Goal: Feedback & Contribution: Submit feedback/report problem

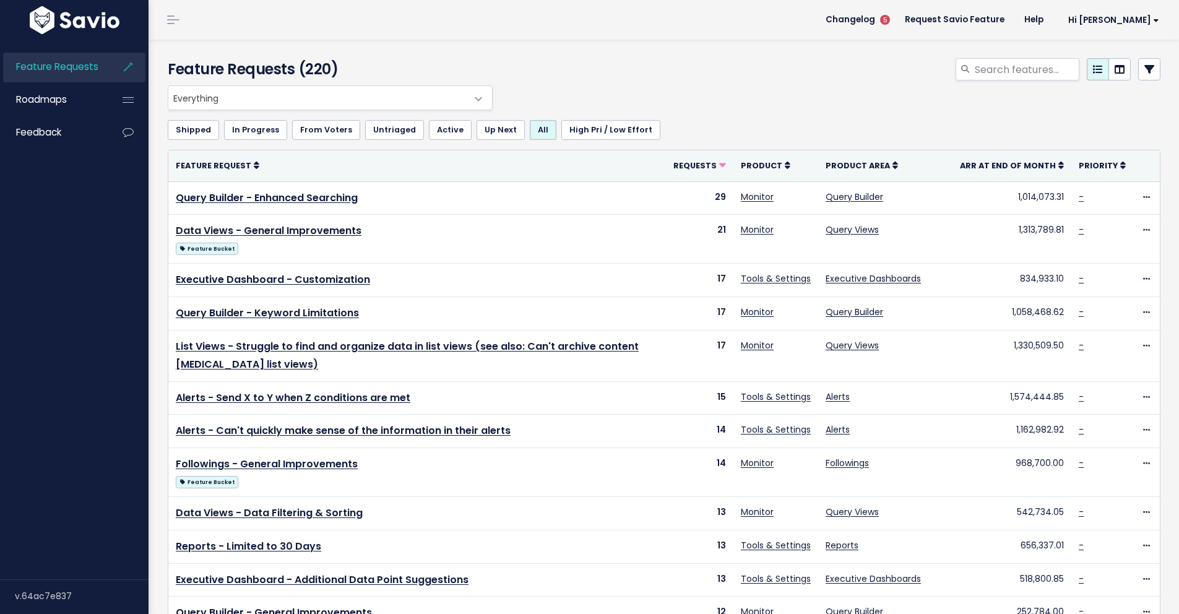
click at [91, 74] on link "Feature Requests" at bounding box center [53, 67] width 100 height 28
drag, startPoint x: 59, startPoint y: 125, endPoint x: 69, endPoint y: 123, distance: 10.2
click at [60, 126] on span "Feedback" at bounding box center [38, 132] width 45 height 13
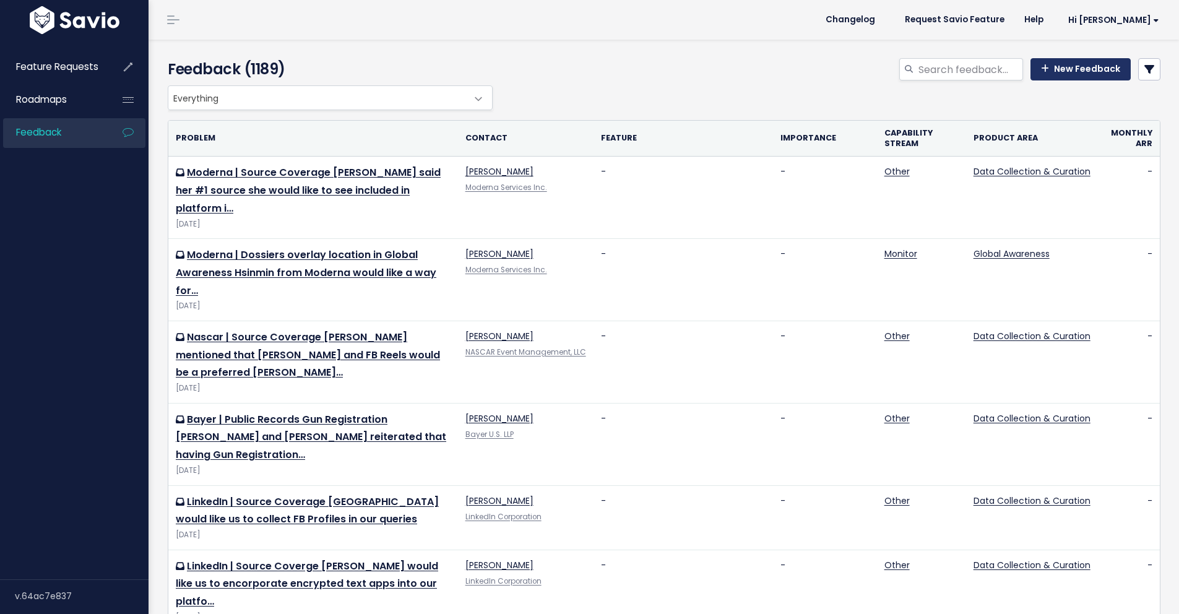
click at [1093, 71] on link "New Feedback" at bounding box center [1080, 69] width 100 height 22
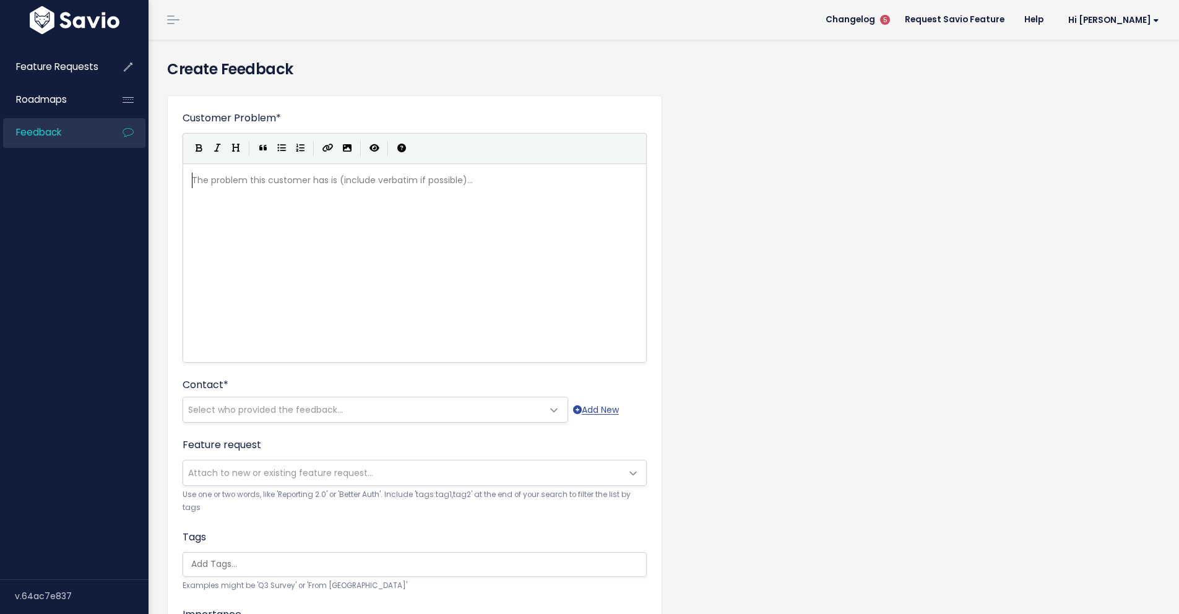
scroll to position [4, 5]
type textarea "NN"
type textarea "BC require"
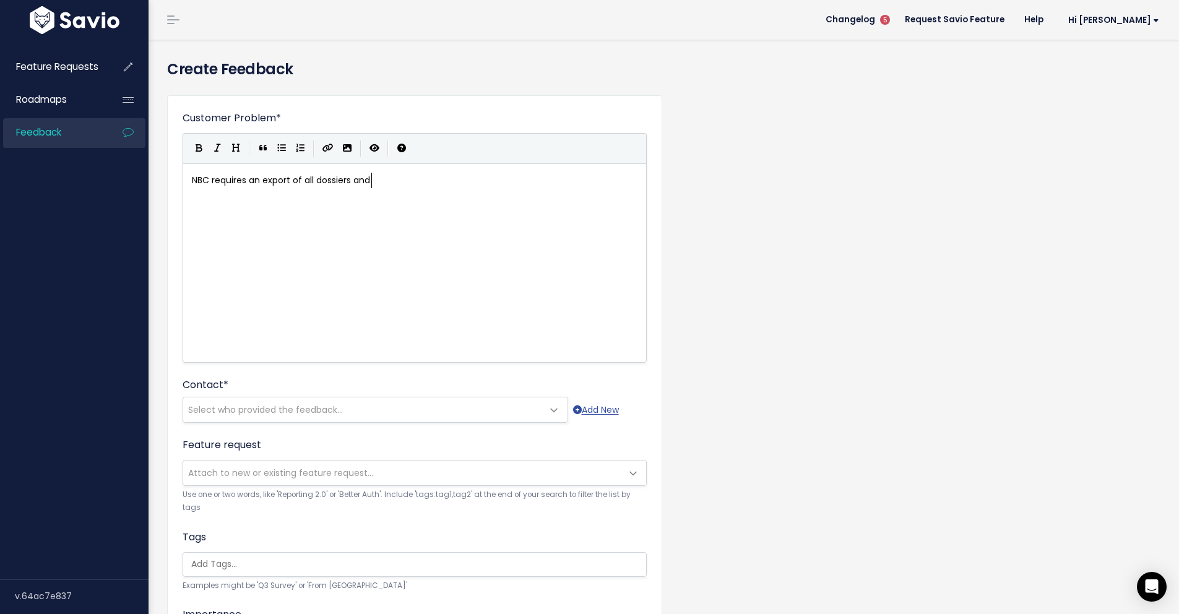
type textarea "s an export of all dossiers and"
type textarea "r dates and titles for their operations review"
type textarea ". They wou"
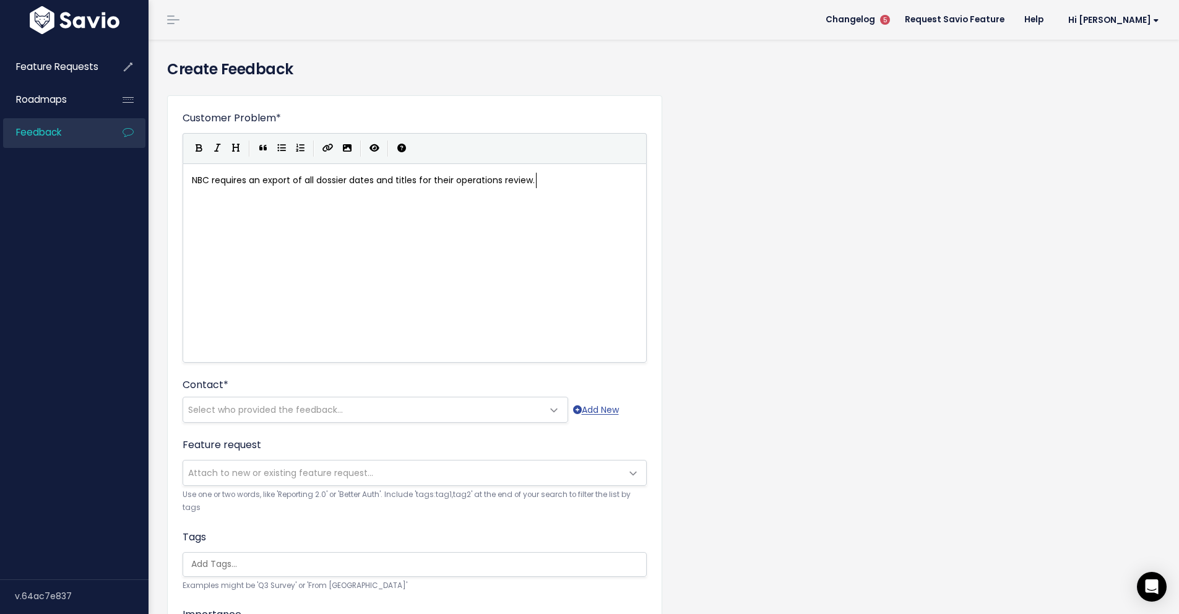
type textarea "C"
type textarea "Engein"
type textarea "ineering currently has to write a script and perform this themsekve"
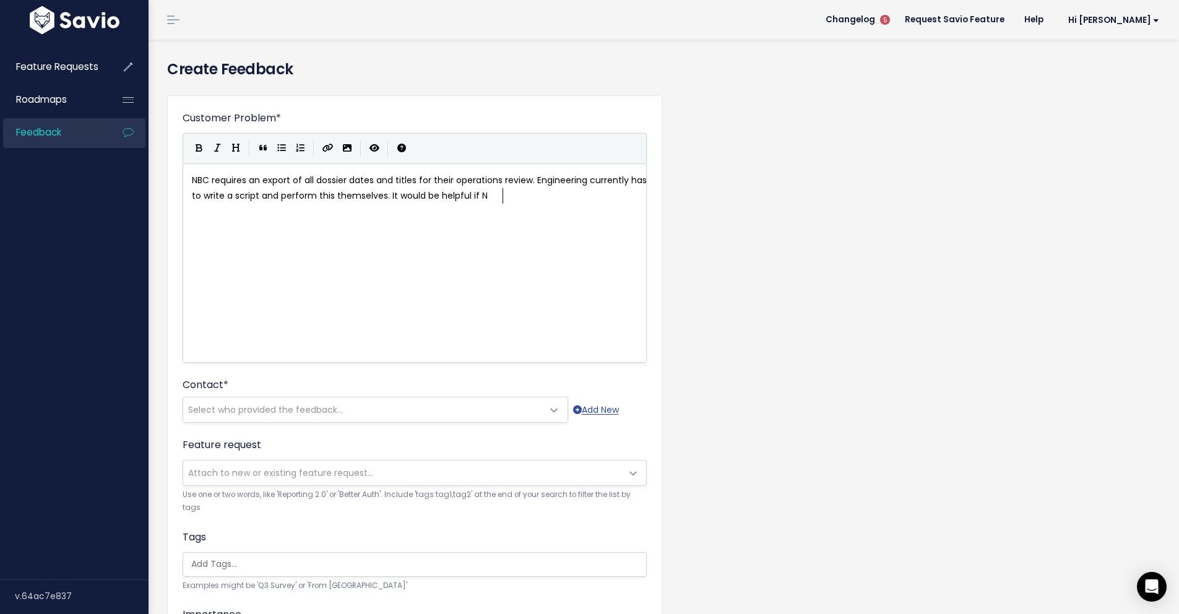
scroll to position [4, 121]
type textarea "lves. It would be helpful if NBC could porid"
type textarea "tu"
type textarea "ru"
type textarea "oduce this report themsle"
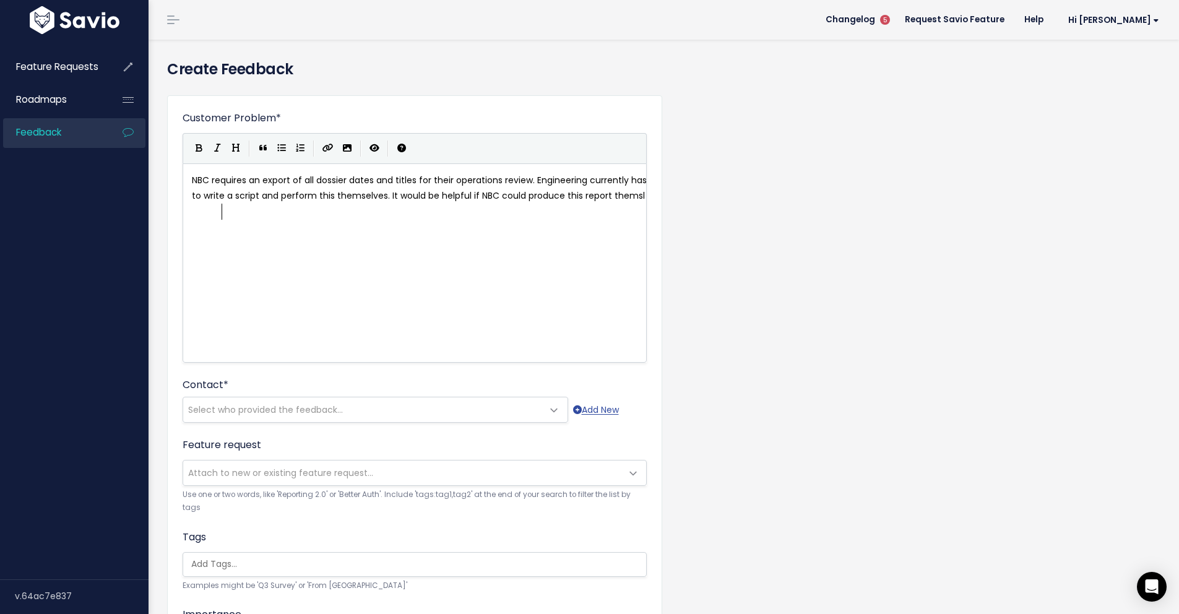
scroll to position [4, 110]
type textarea "elves in p[l"
type textarea "latform."
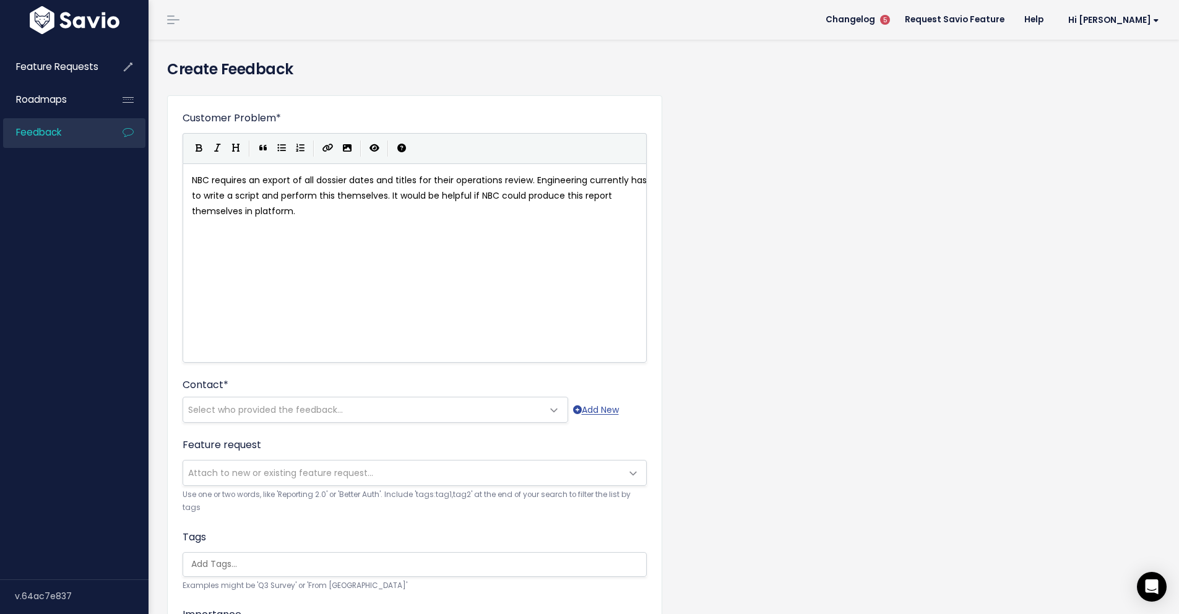
click at [315, 178] on span "NBC requires an export of all dossier dates and titles for their operations rev…" at bounding box center [420, 195] width 457 height 43
click at [282, 411] on span "Select who provided the feedback..." at bounding box center [265, 409] width 155 height 12
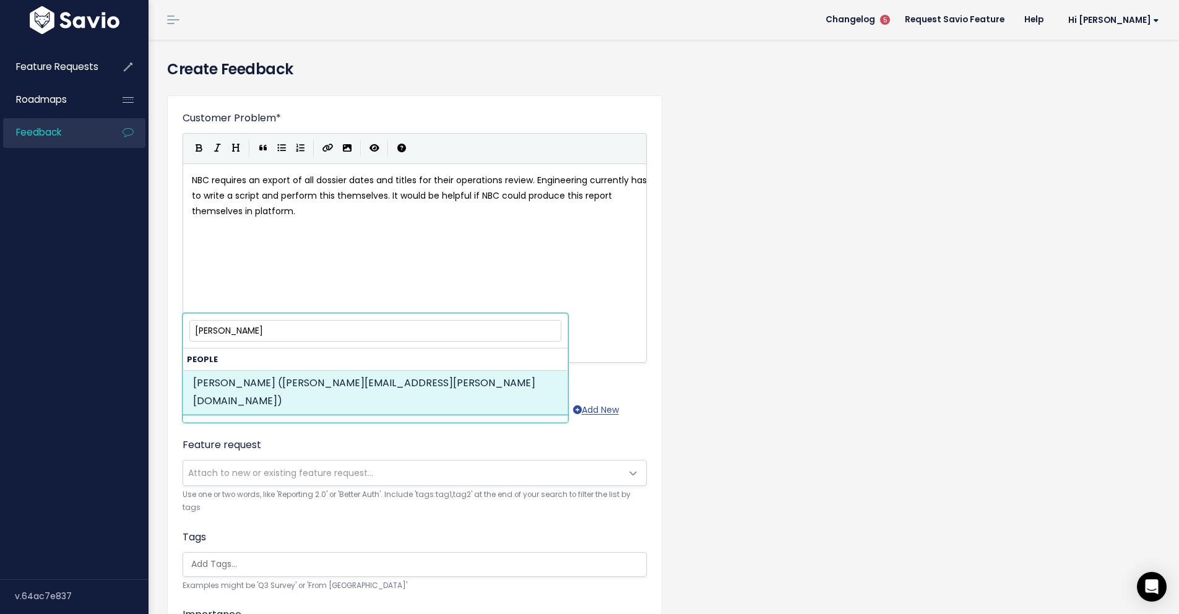
type input "george sol"
select select "82960986"
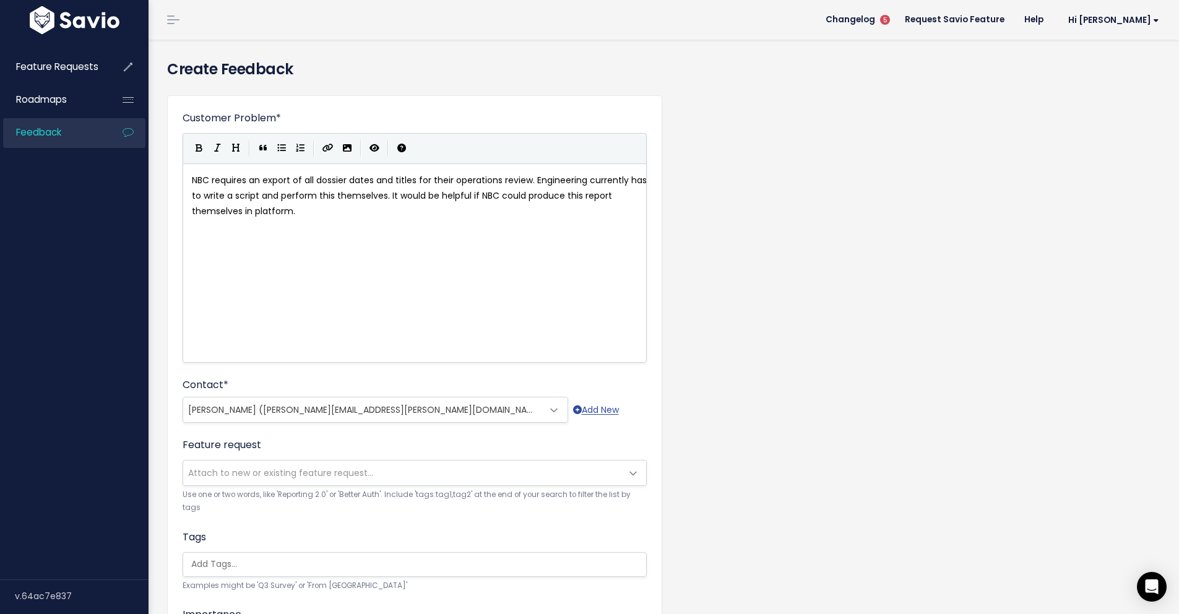
click at [822, 283] on div "Customer Problem * NBC requires an export of all dossier dates and titles for t…" at bounding box center [664, 458] width 1012 height 746
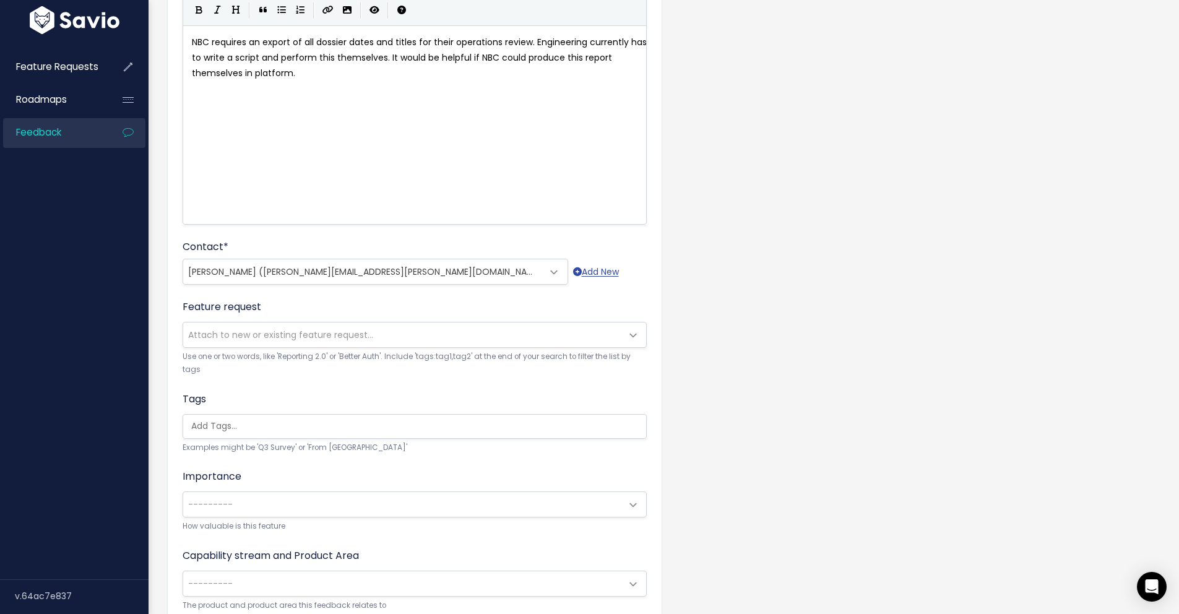
scroll to position [245, 0]
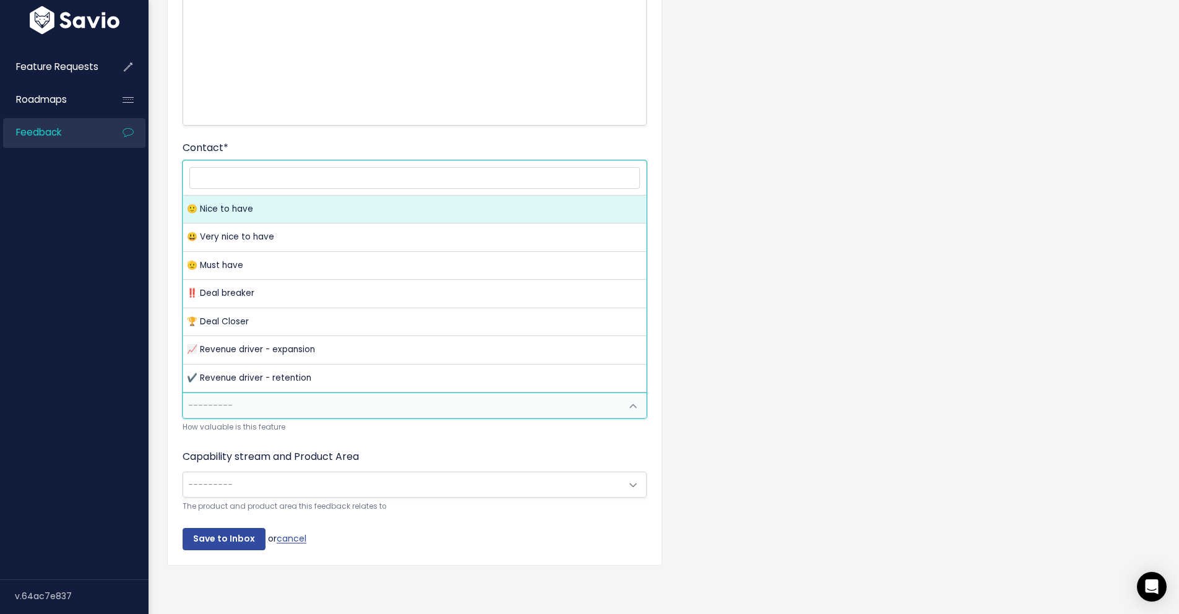
click at [628, 399] on span at bounding box center [633, 406] width 25 height 25
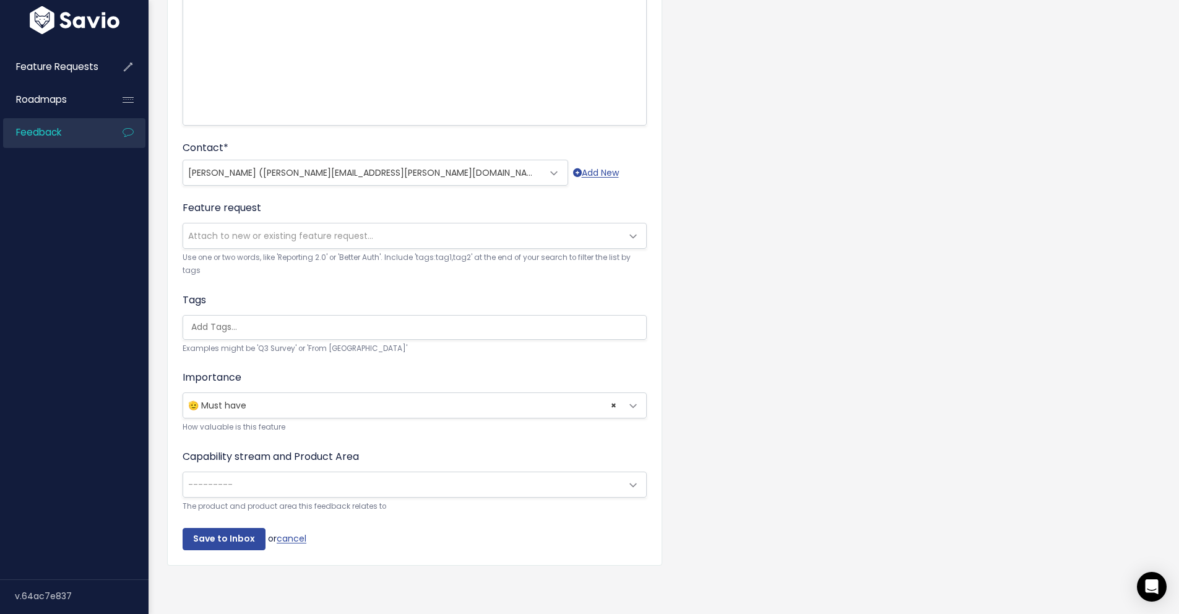
click at [827, 218] on div "Customer Problem * NBC requires an export of all dossier dates and titles for t…" at bounding box center [664, 221] width 1012 height 746
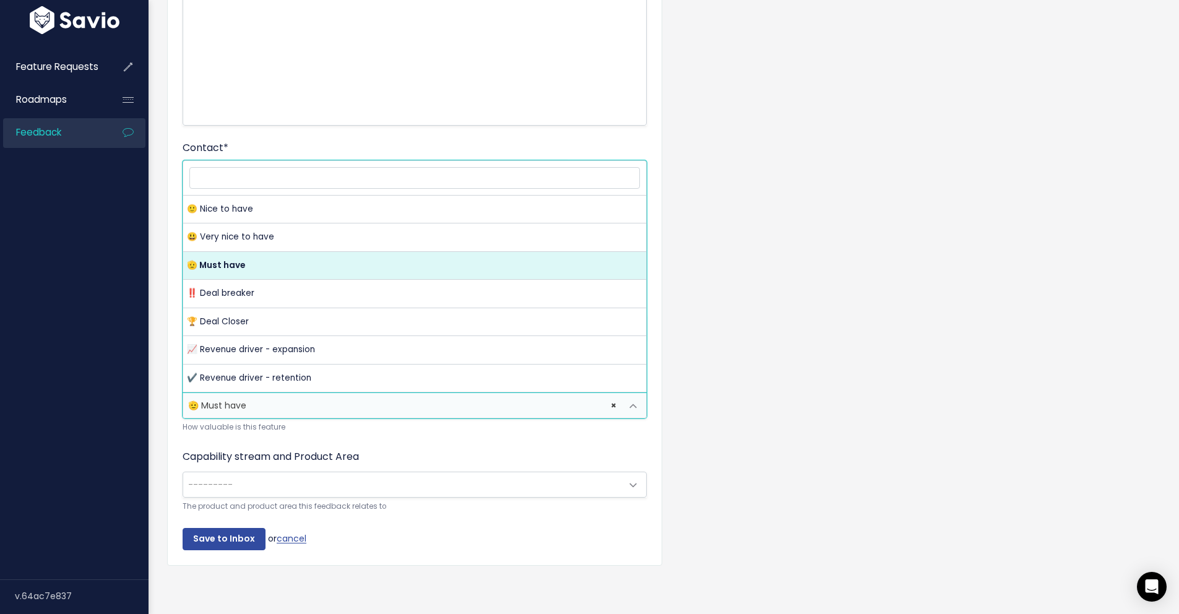
click at [638, 394] on span at bounding box center [633, 406] width 25 height 25
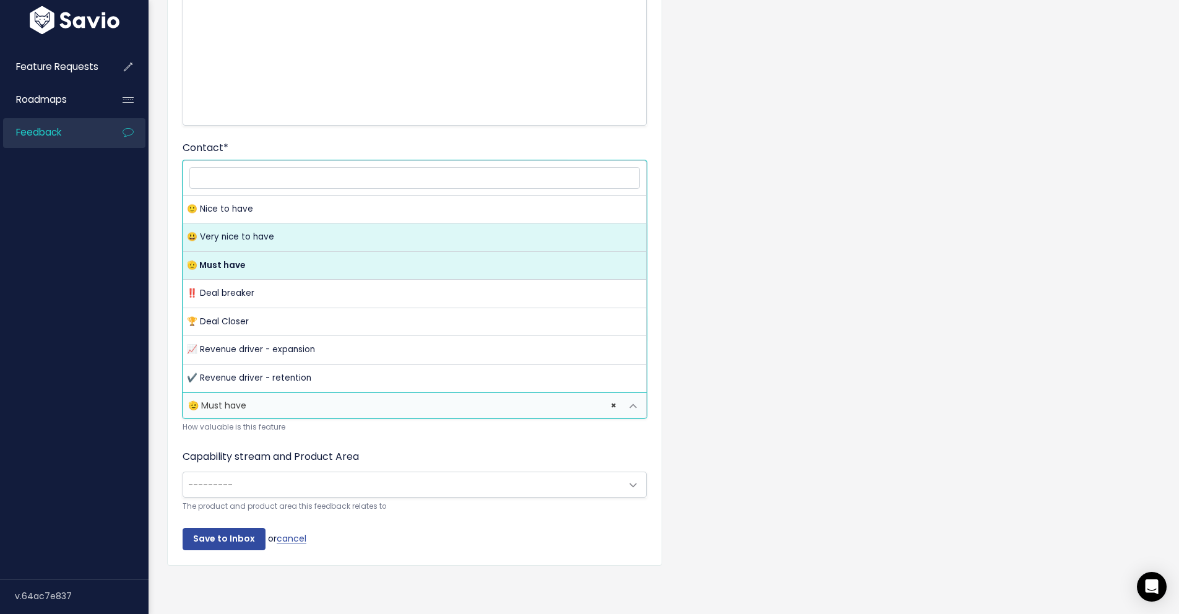
drag, startPoint x: 290, startPoint y: 237, endPoint x: 808, endPoint y: 194, distance: 519.8
select select "VERY_NICE_TO_HAVE"
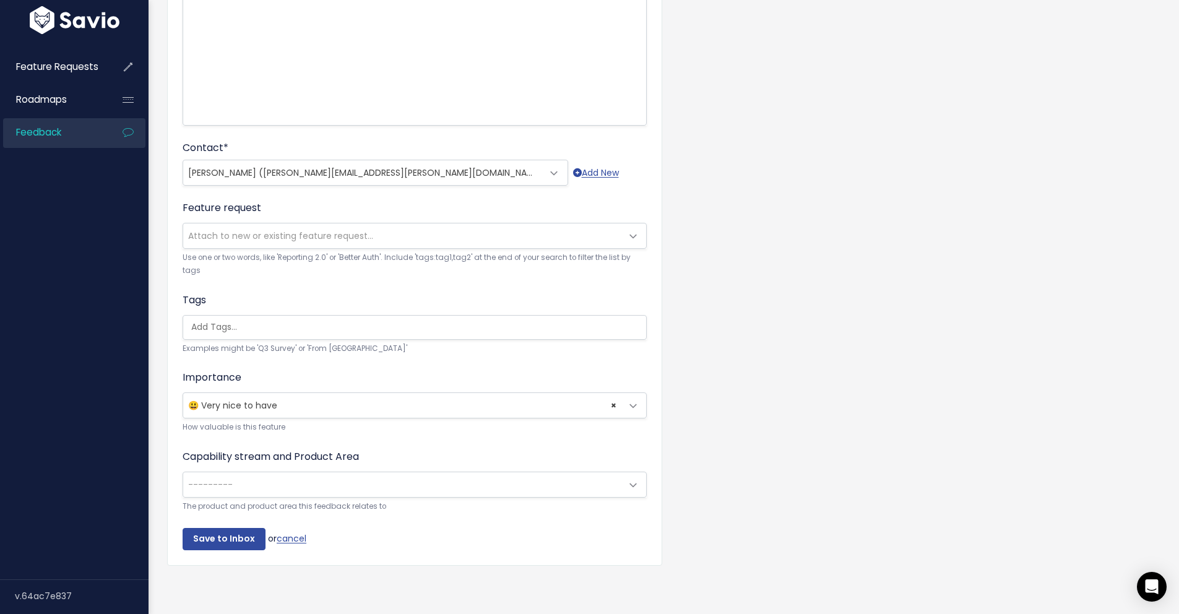
click at [913, 183] on div "Customer Problem * NBC requires an export of all dossier dates and titles for t…" at bounding box center [664, 221] width 1012 height 746
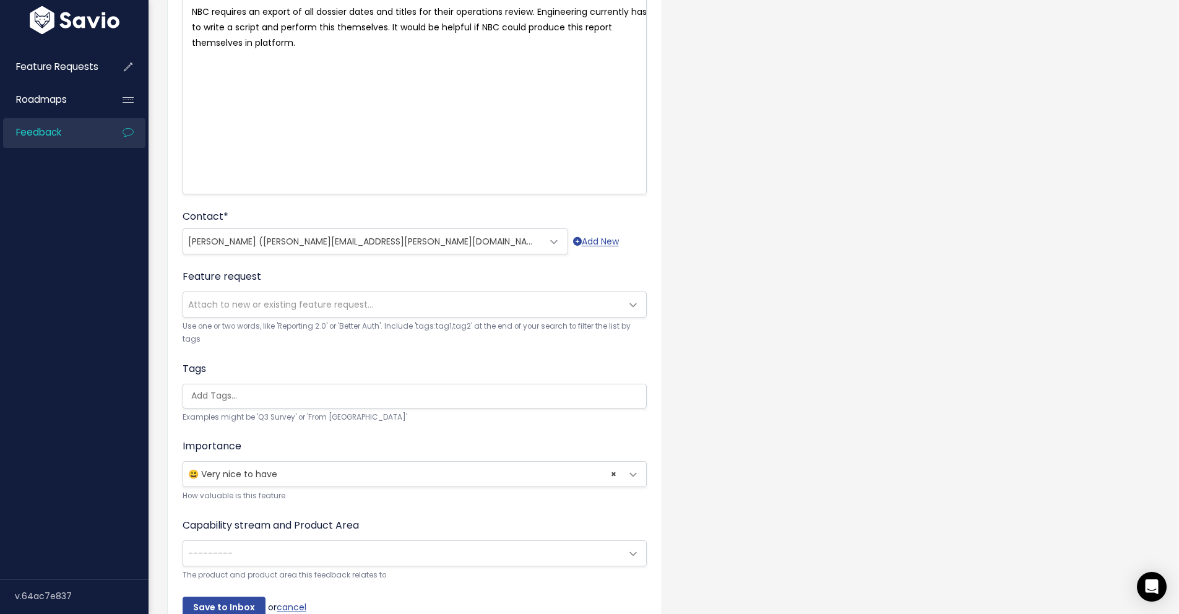
scroll to position [246, 0]
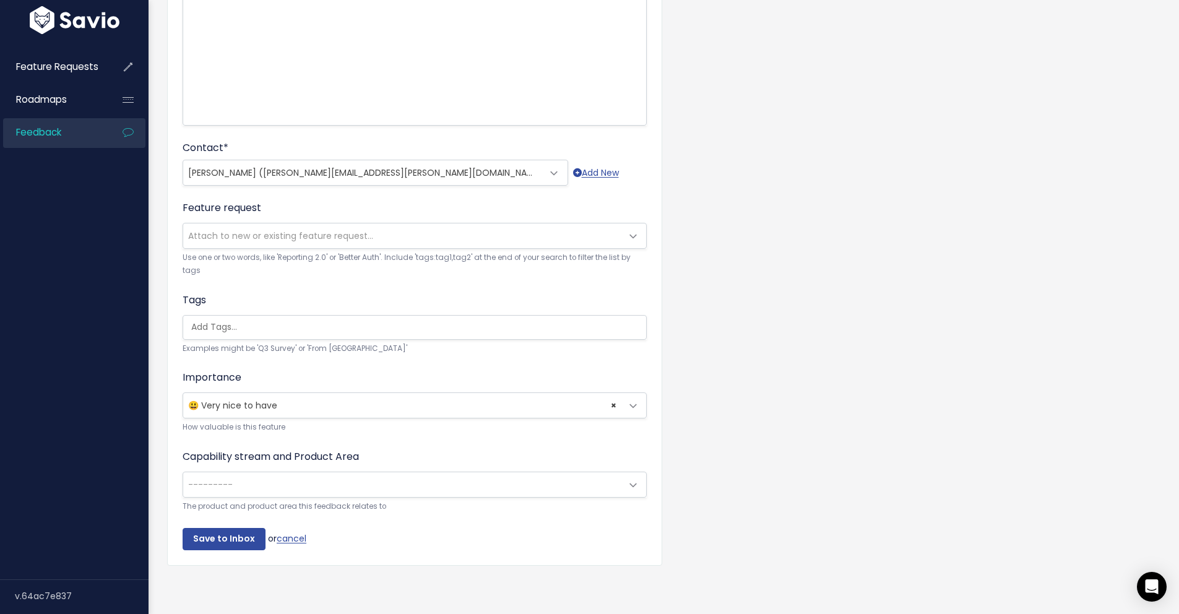
click at [634, 476] on span at bounding box center [633, 485] width 25 height 25
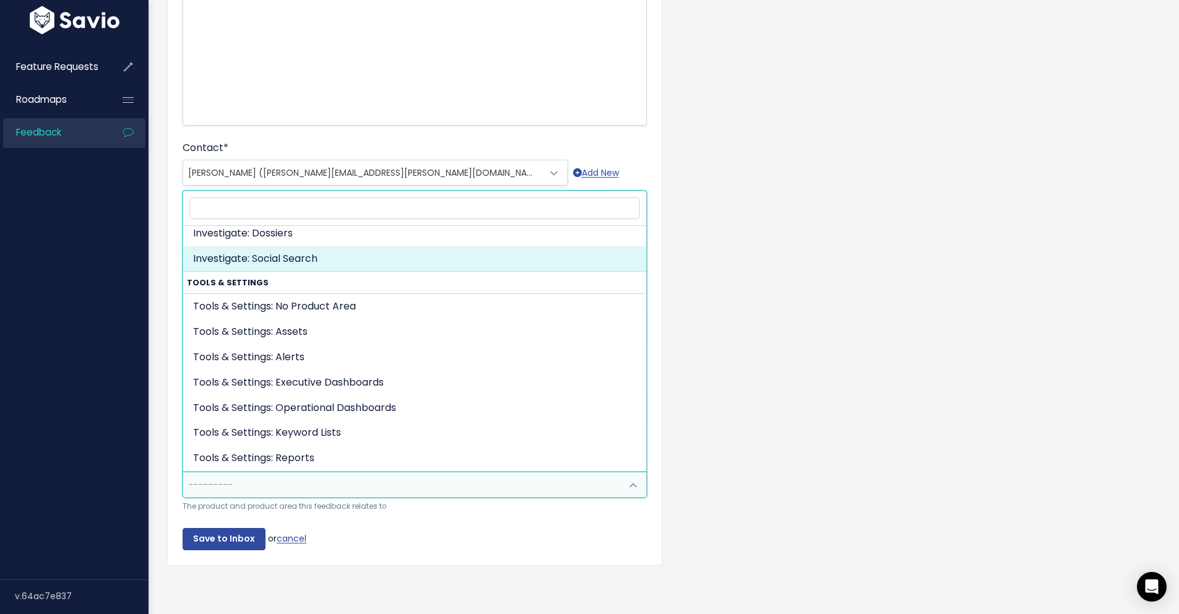
scroll to position [274, 0]
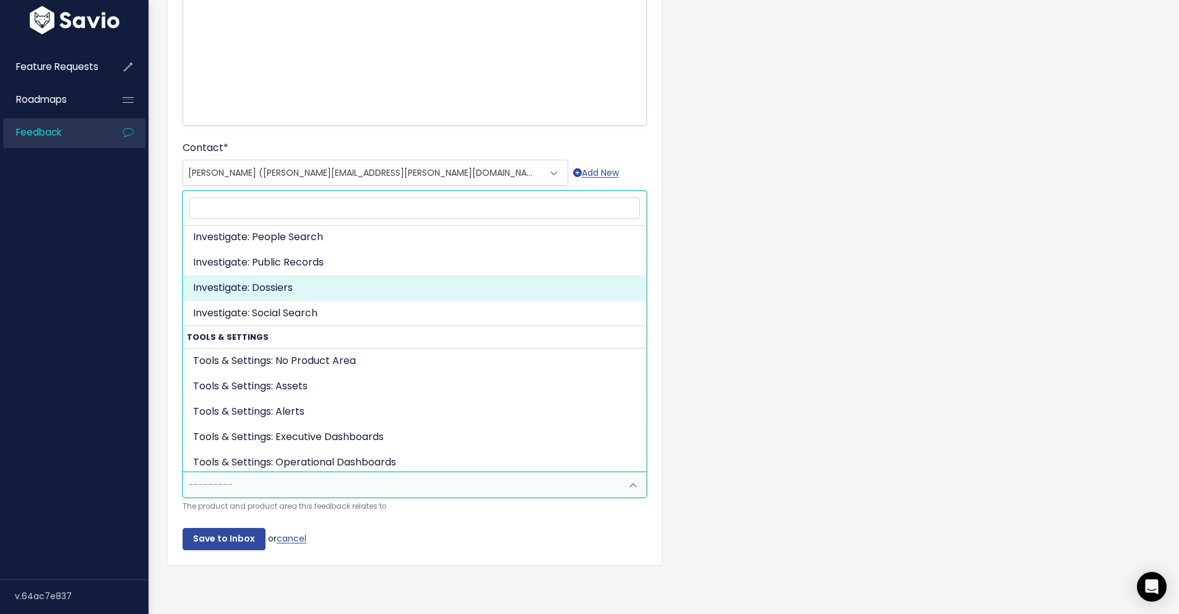
select select "INVESTIGATE:DOSSIERS"
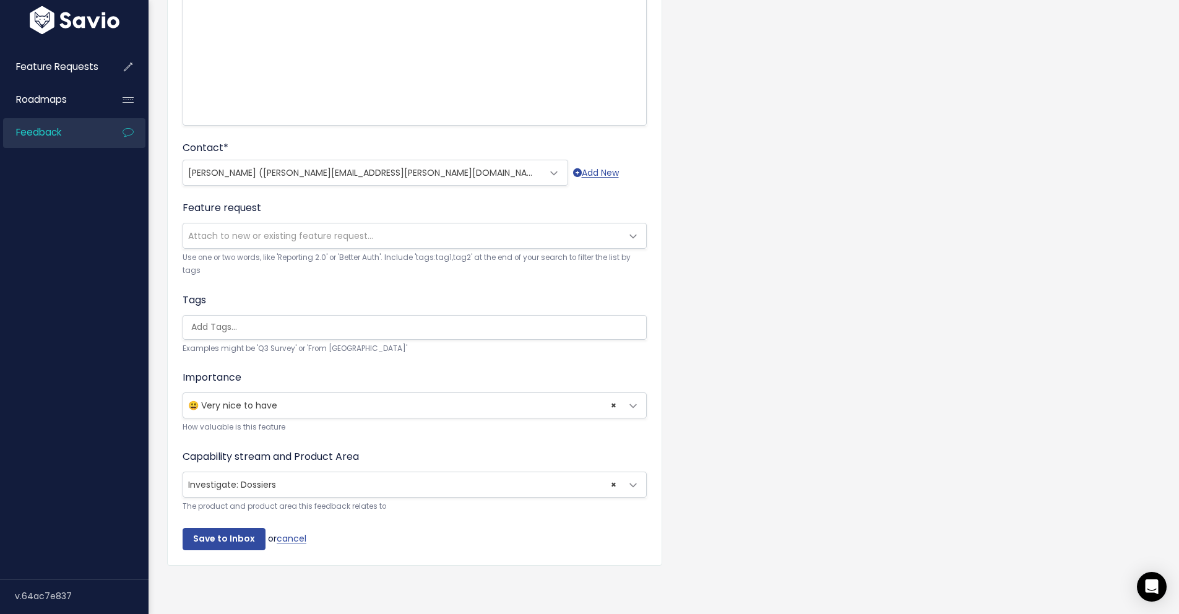
click at [767, 237] on div "Customer Problem * NBC requires an export of all dossier dates and titles for t…" at bounding box center [664, 221] width 1012 height 746
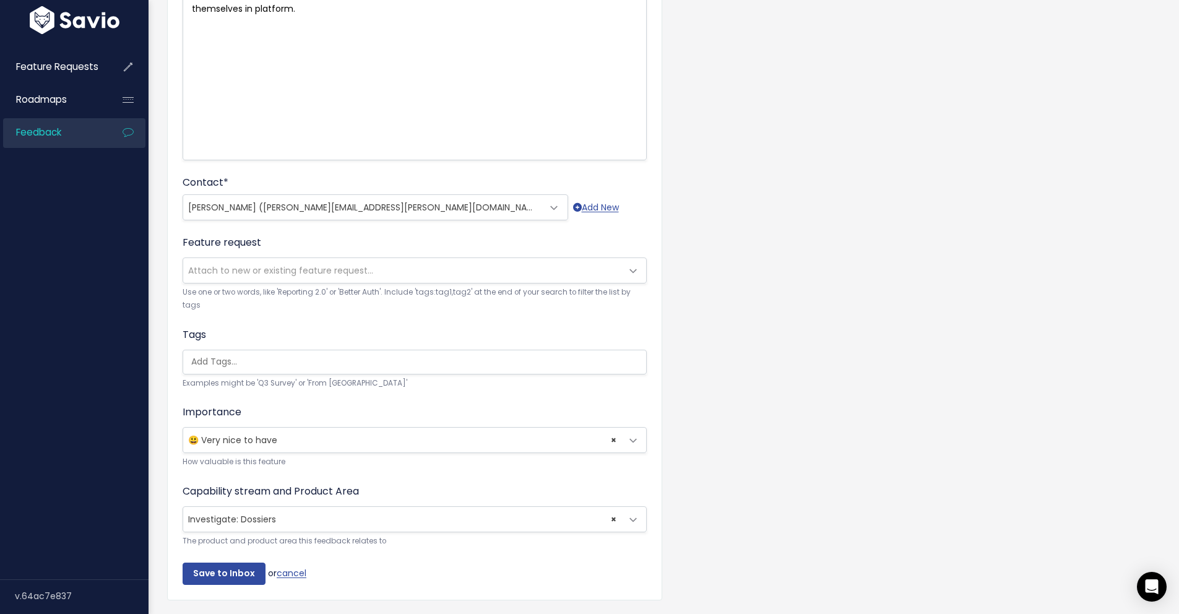
scroll to position [246, 0]
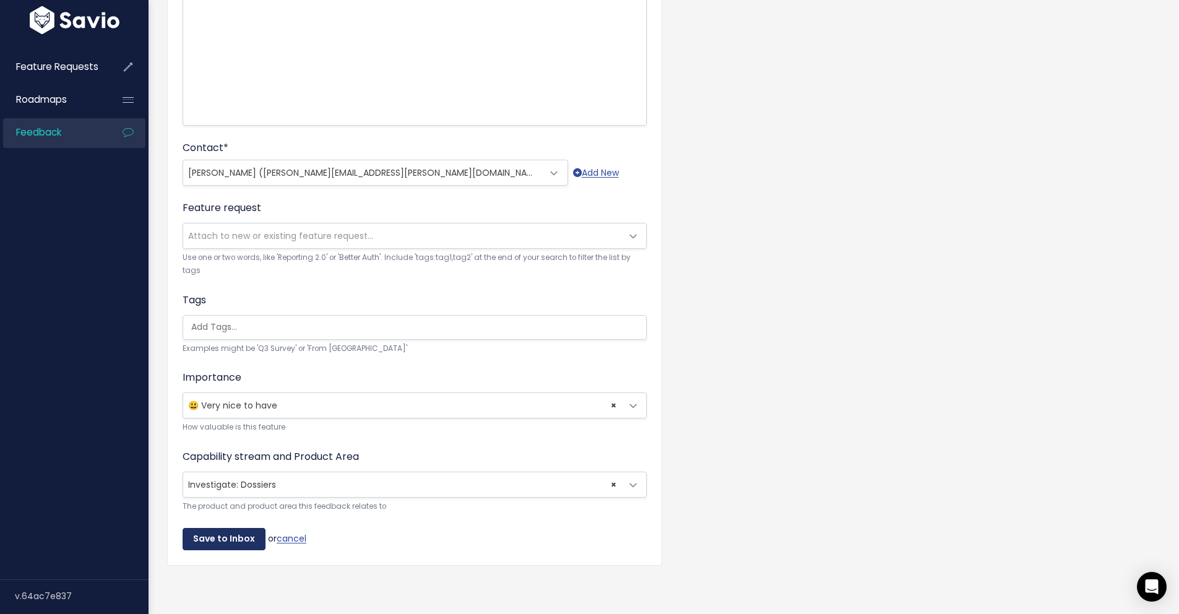
click at [241, 528] on input "Save to Inbox" at bounding box center [224, 539] width 83 height 22
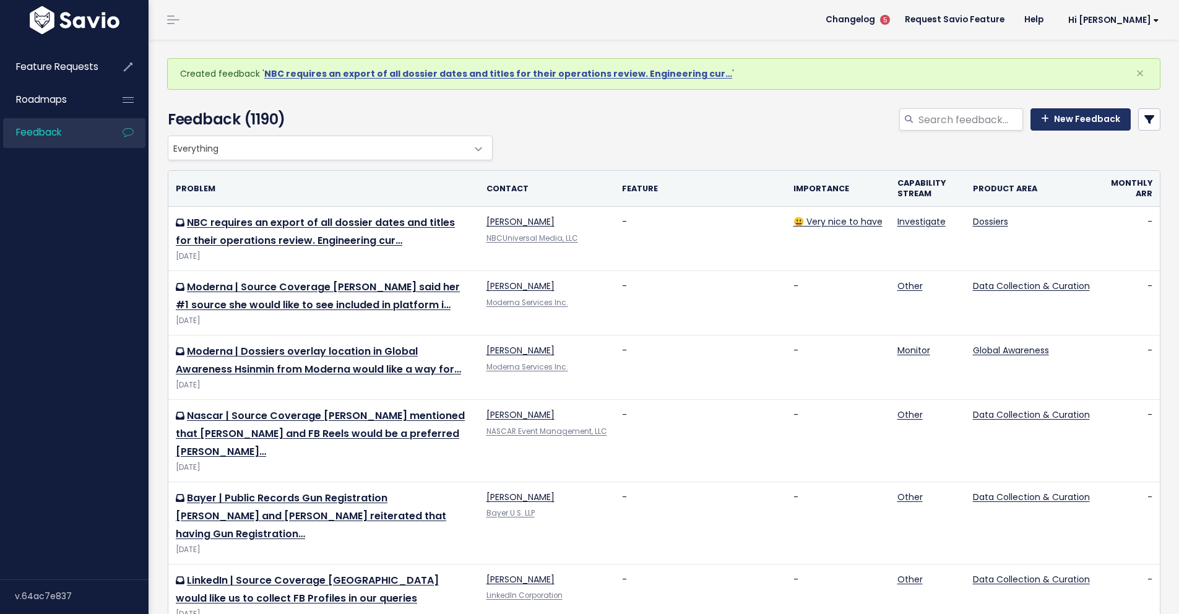
click at [1076, 121] on link "New Feedback" at bounding box center [1080, 119] width 100 height 22
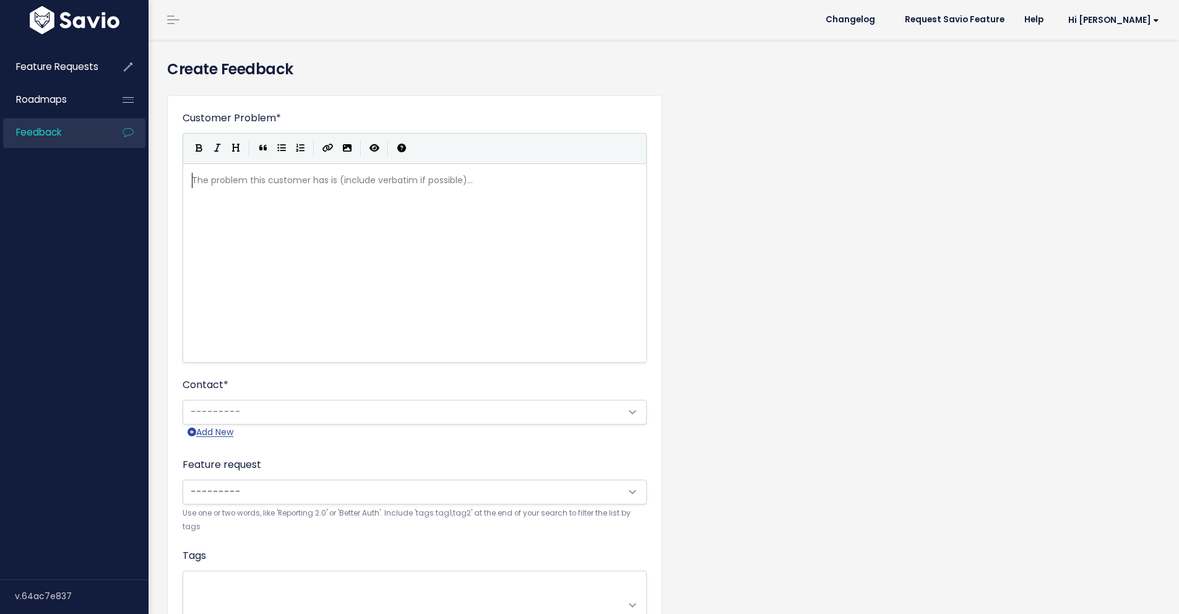
scroll to position [1, 0]
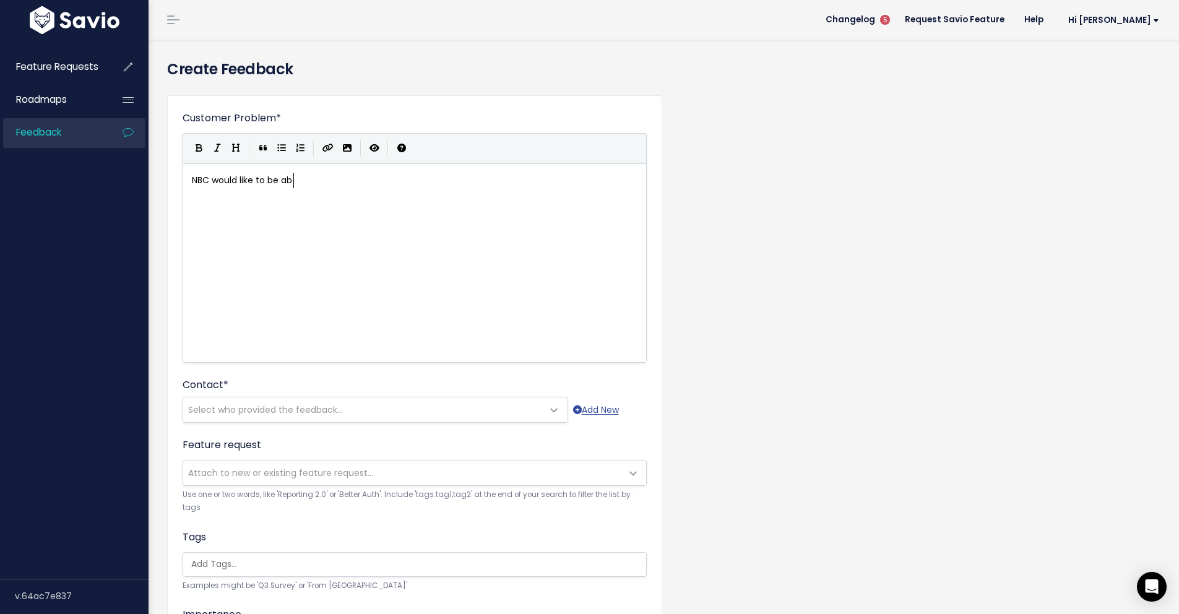
type textarea "NBC would like to be ablw"
type textarea "e to expand"
type textarea "tje"
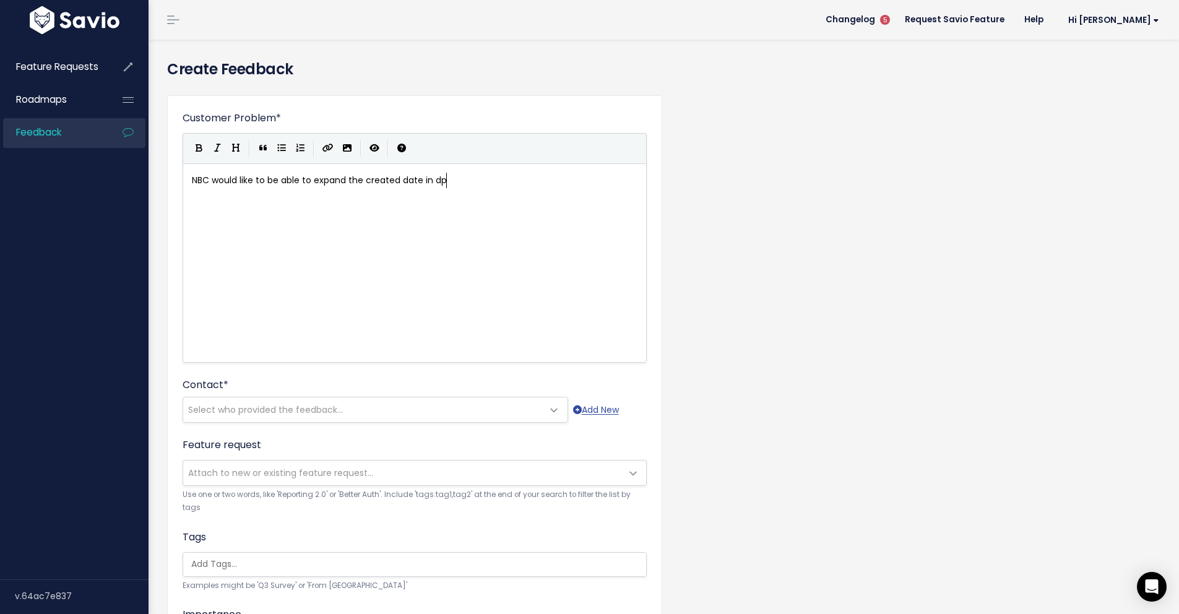
type textarea "he created date in dps"
type textarea "ossier"
type textarea "s beyond 3 months. It would h"
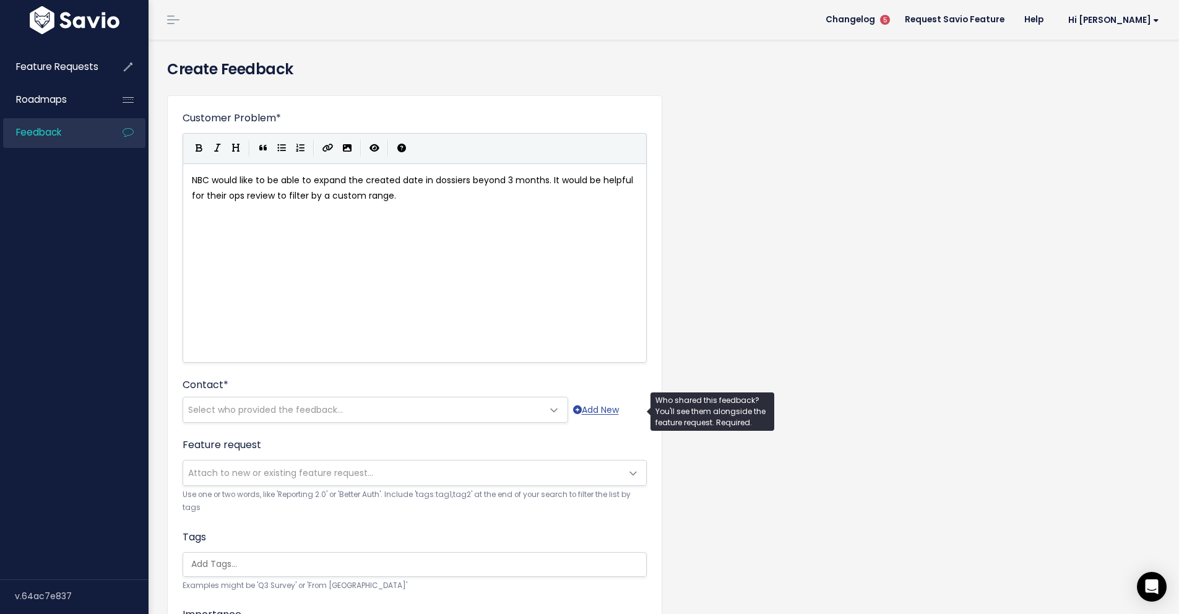
type textarea "be helpful for their ops review to filter by a custom range."
click at [400, 406] on span "Select who provided the feedback..." at bounding box center [363, 409] width 360 height 25
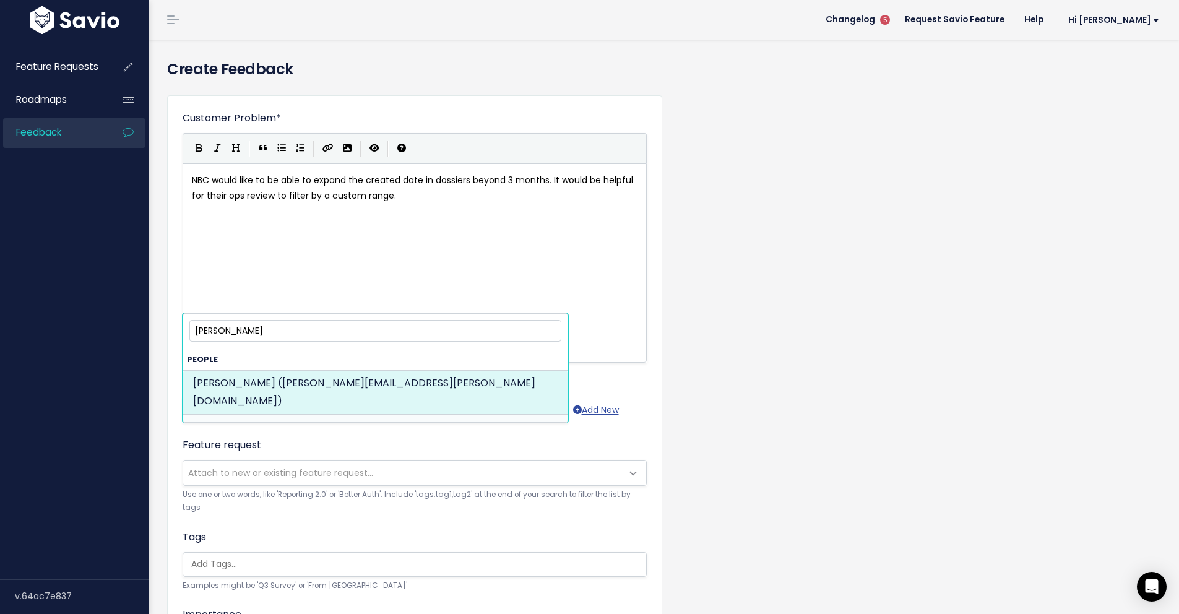
type input "[PERSON_NAME]"
select select "82960986"
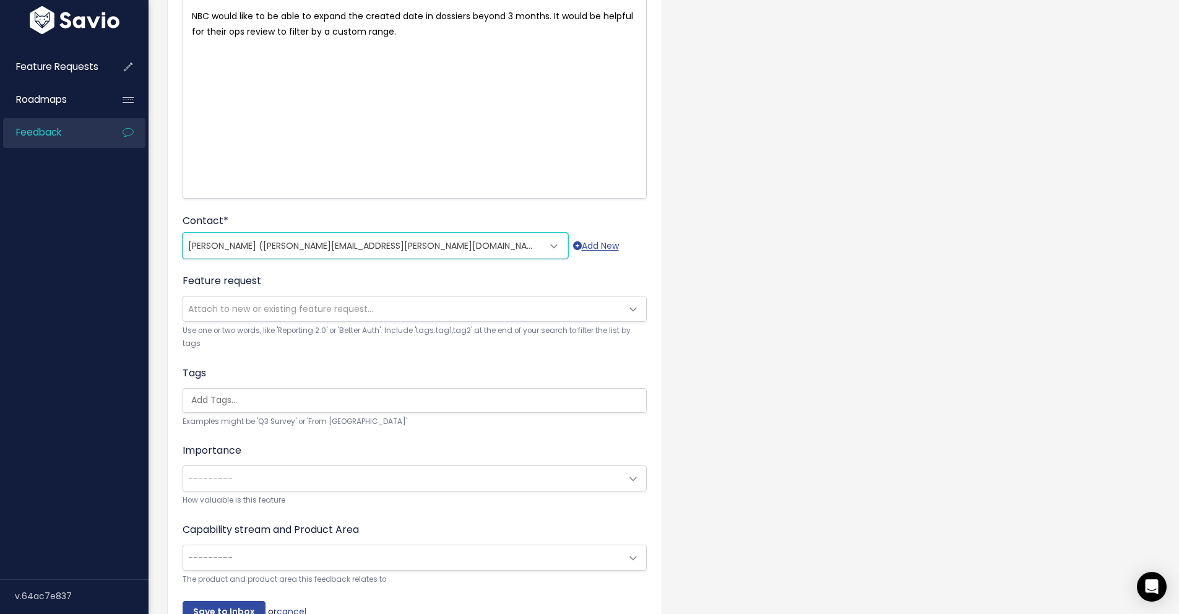
scroll to position [191, 0]
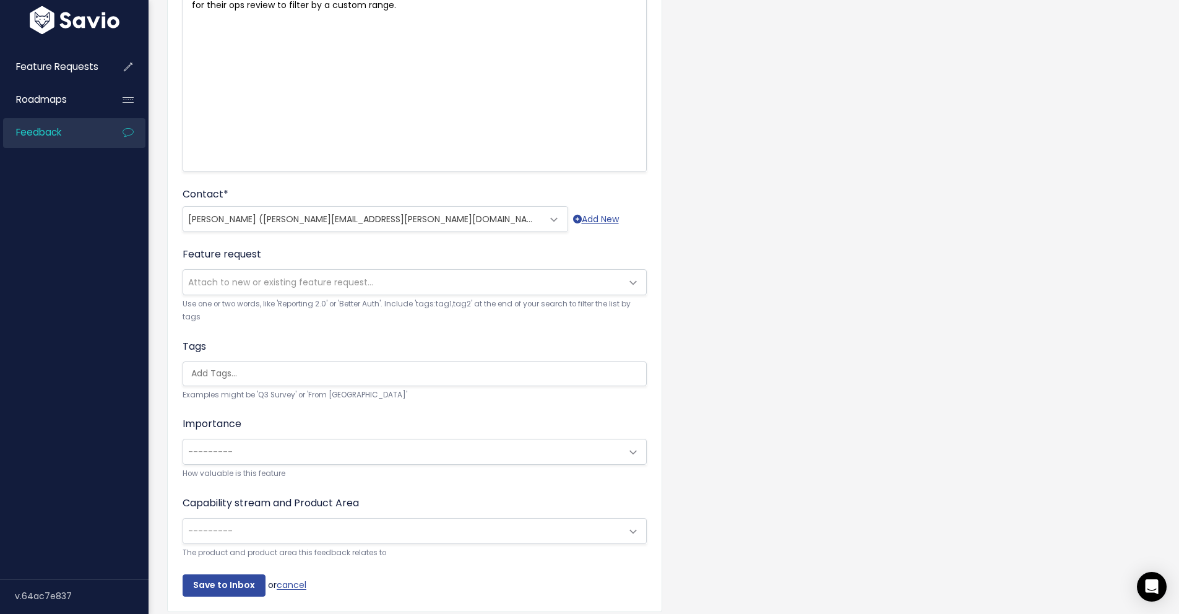
click at [621, 455] on span at bounding box center [633, 452] width 25 height 25
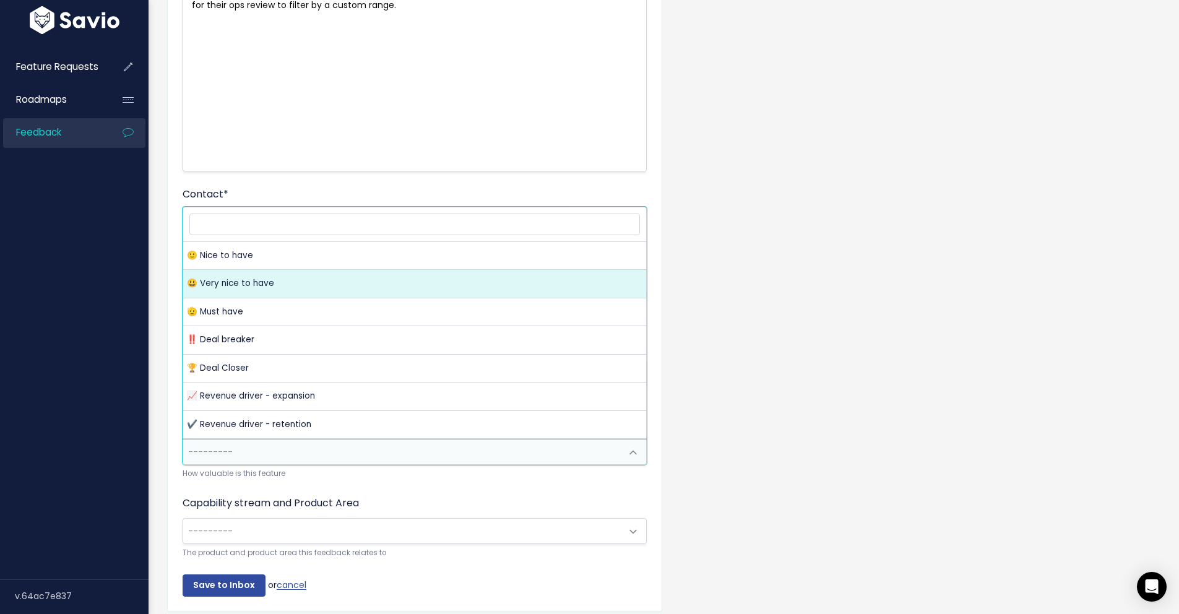
drag, startPoint x: 298, startPoint y: 286, endPoint x: 431, endPoint y: 274, distance: 133.6
select select "VERY_NICE_TO_HAVE"
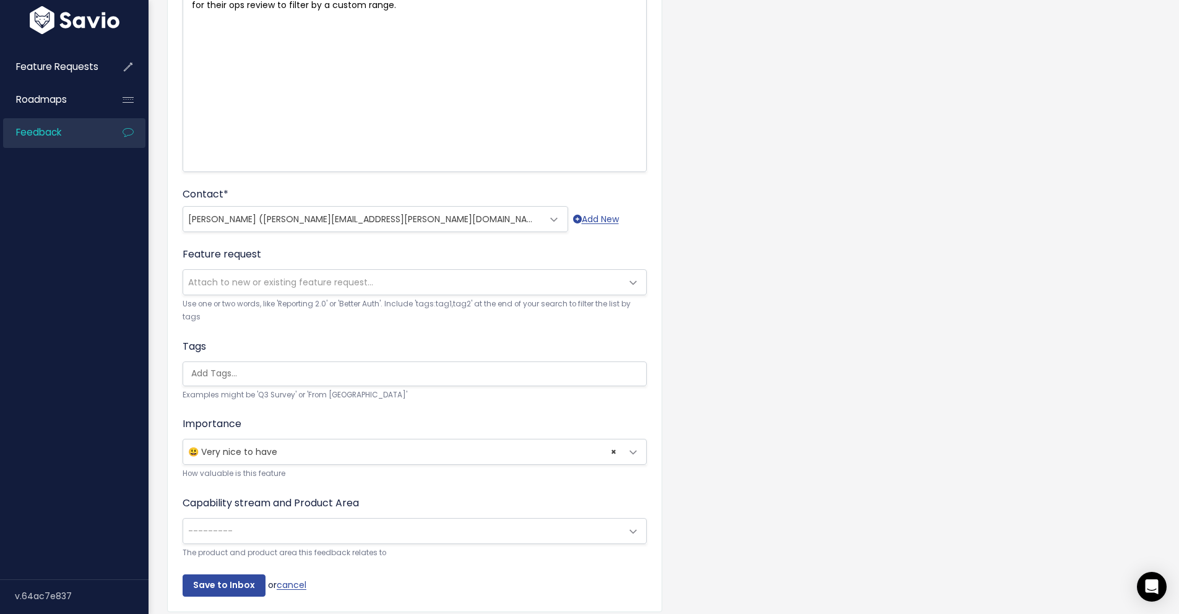
click at [804, 282] on div "Customer Problem * NBC would like to be able to expand the created date in doss…" at bounding box center [664, 268] width 1012 height 746
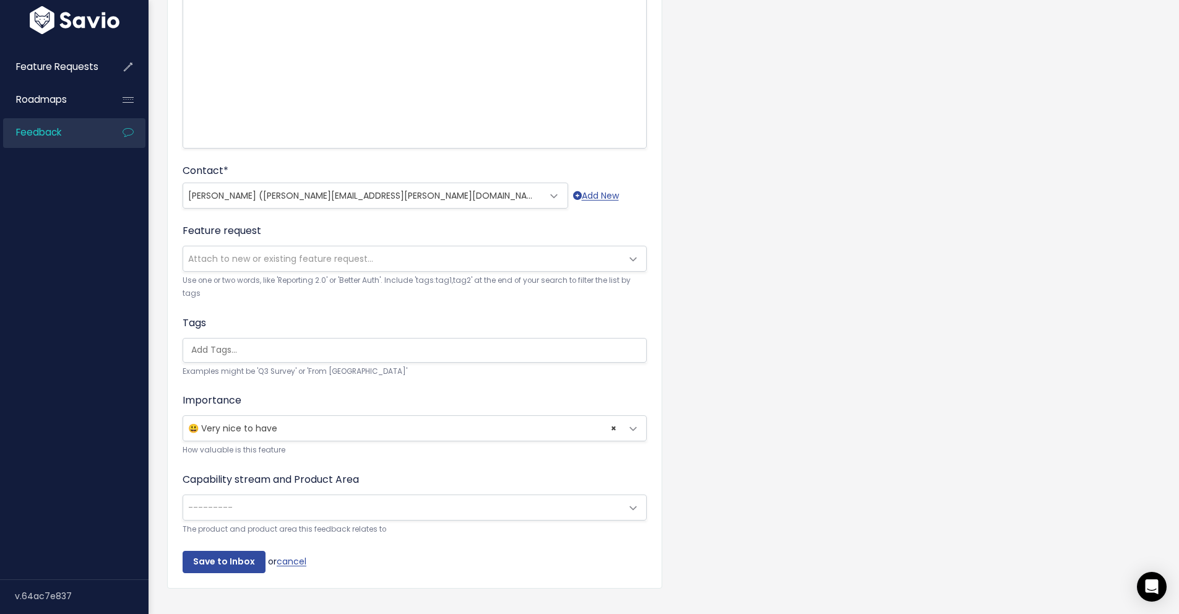
scroll to position [246, 0]
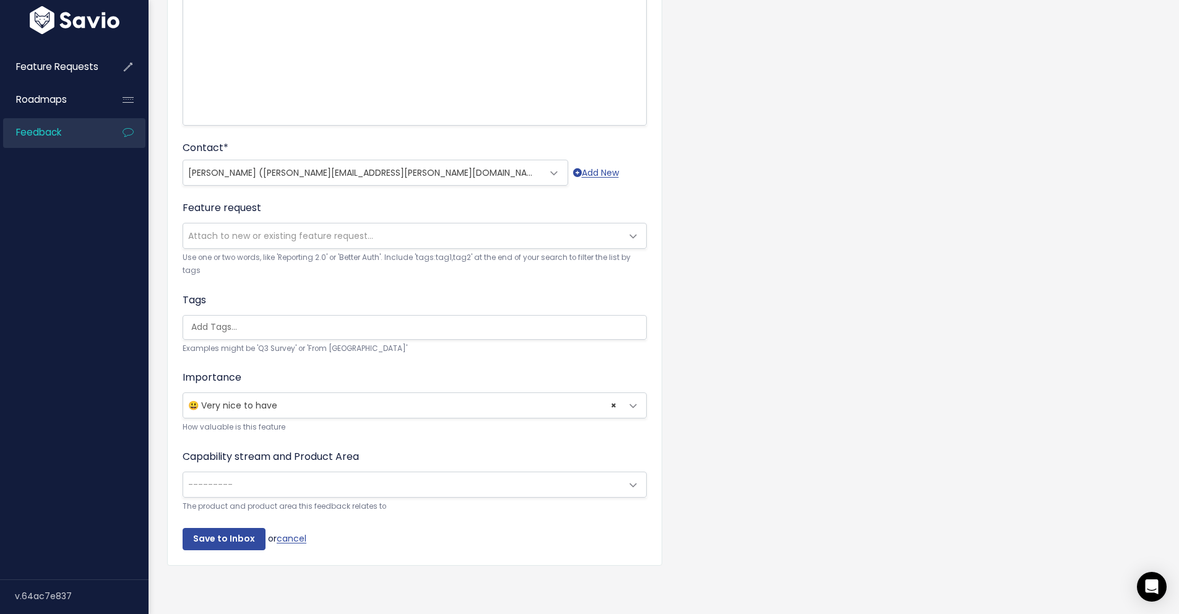
click at [640, 476] on span at bounding box center [633, 485] width 25 height 25
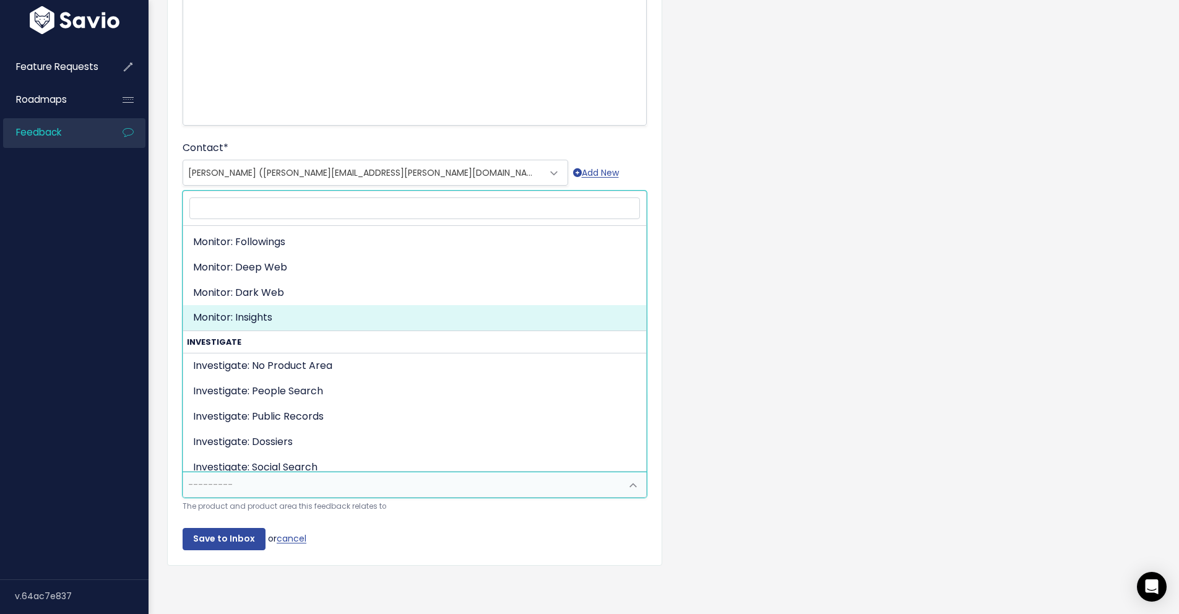
scroll to position [120, 0]
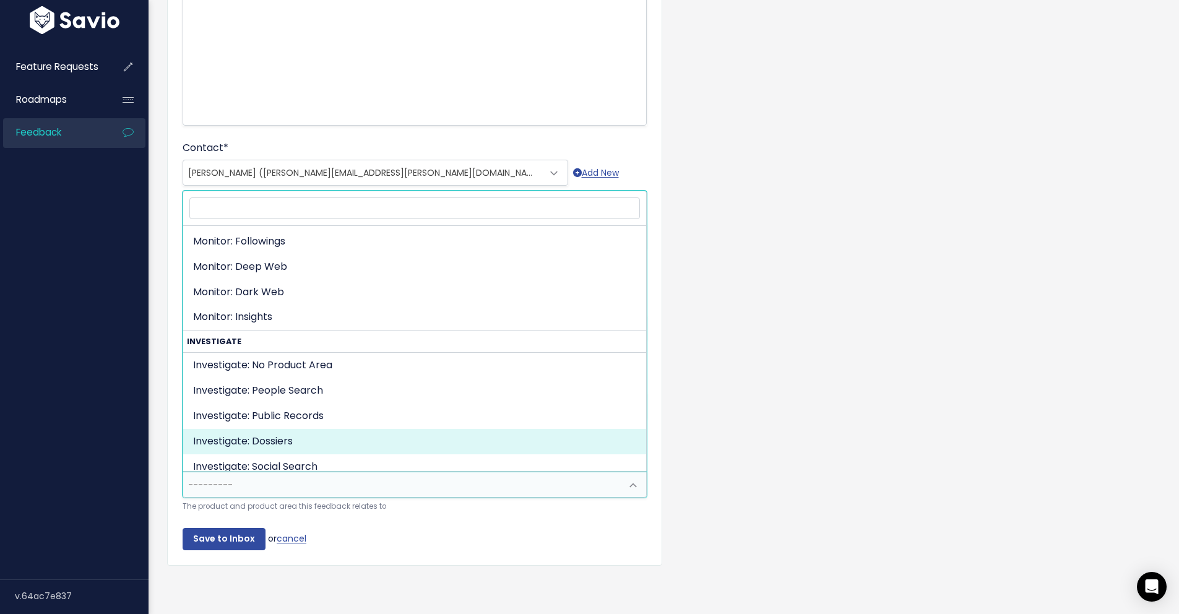
drag, startPoint x: 287, startPoint y: 429, endPoint x: 296, endPoint y: 427, distance: 9.0
select select "INVESTIGATE:DOSSIERS"
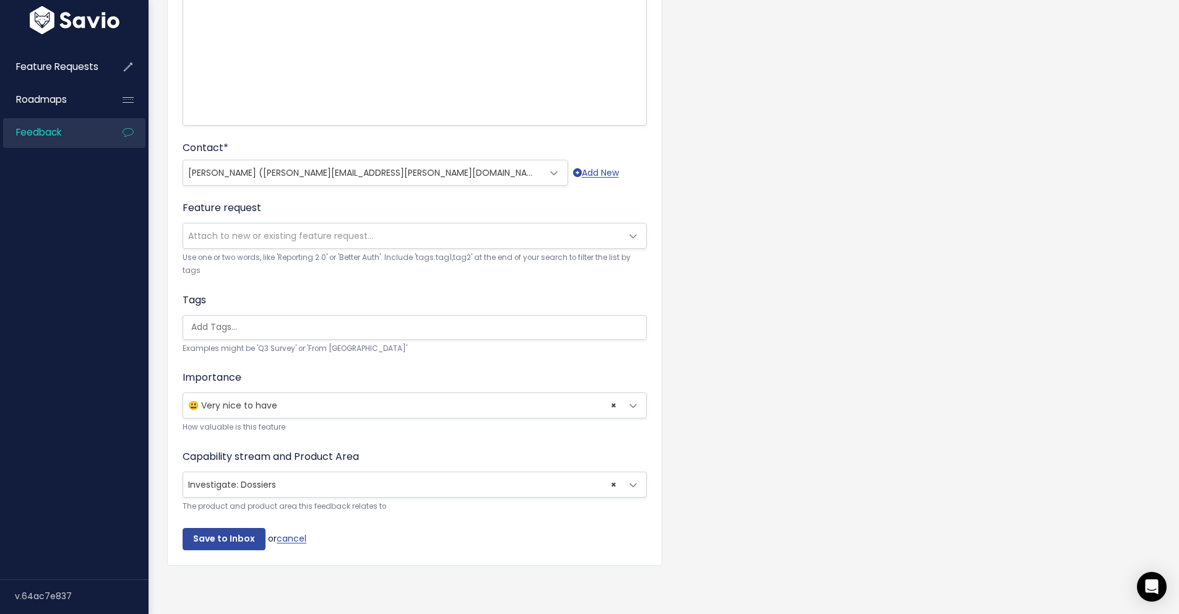
click at [834, 296] on div "Customer Problem * NBC would like to be able to expand the created date in doss…" at bounding box center [664, 221] width 1012 height 746
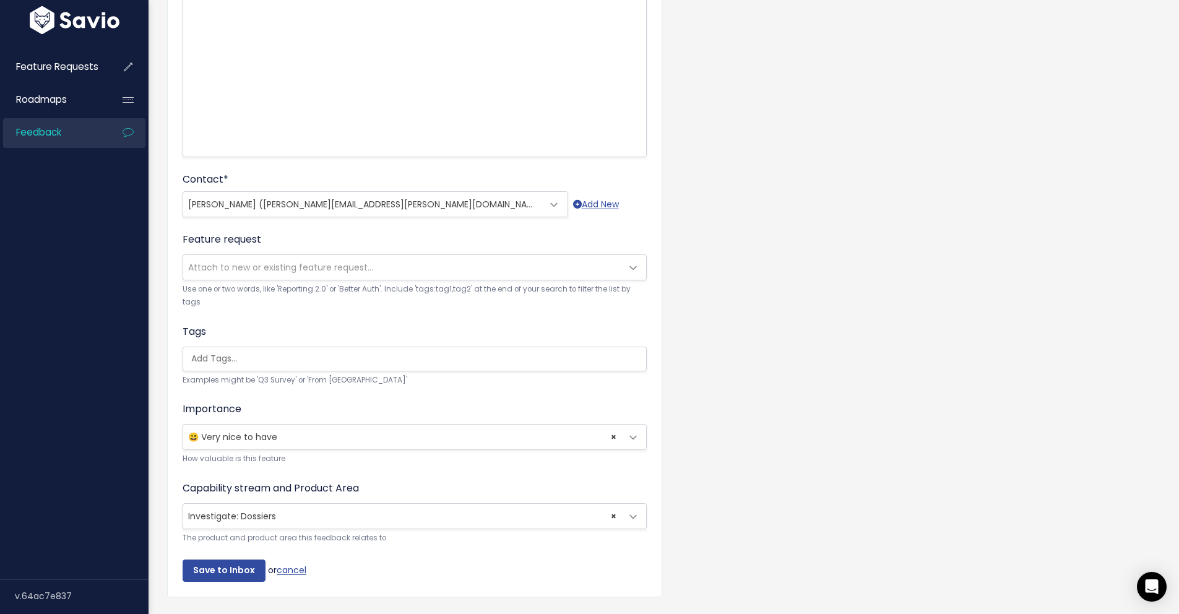
scroll to position [246, 0]
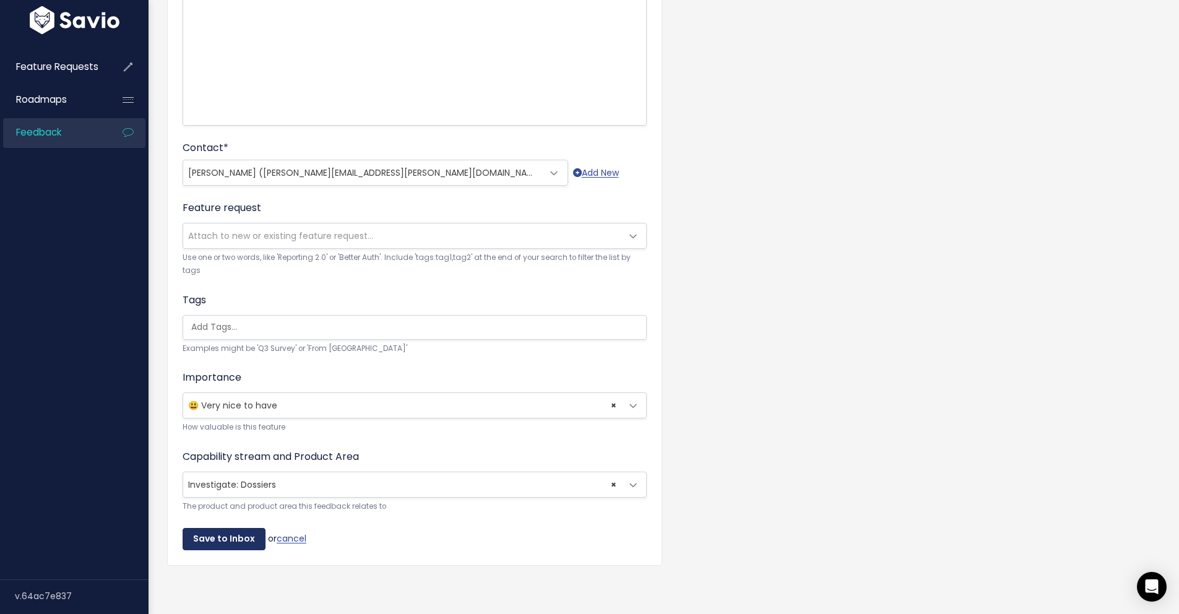
click at [230, 528] on input "Save to Inbox" at bounding box center [224, 539] width 83 height 22
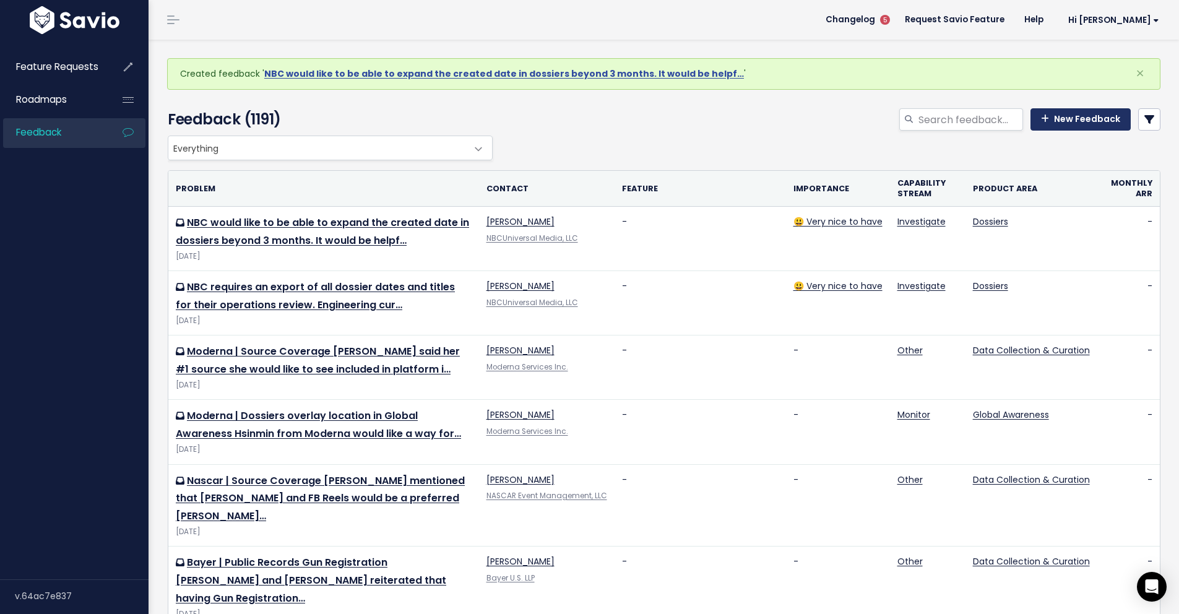
click at [1090, 114] on link "New Feedback" at bounding box center [1080, 119] width 100 height 22
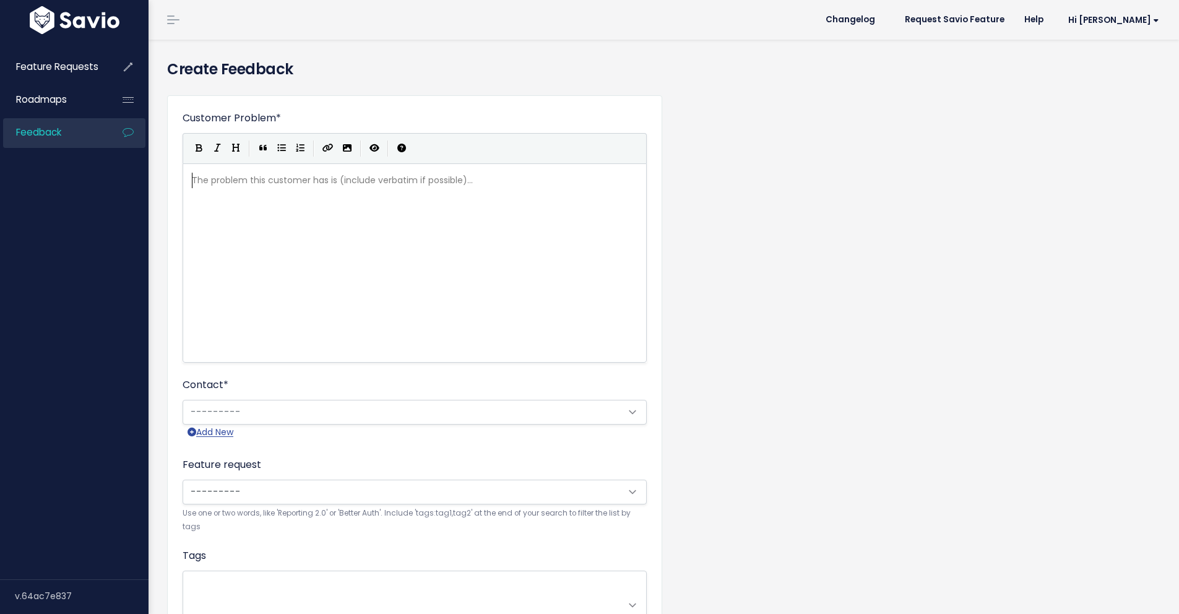
scroll to position [1, 0]
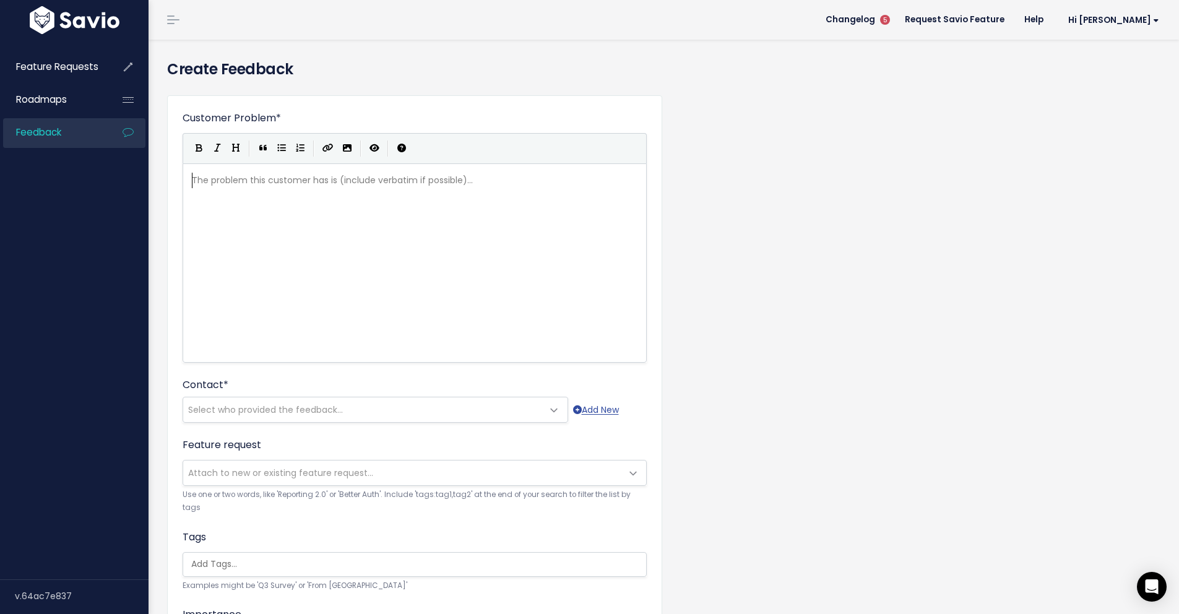
paste textarea
type textarea "from Comcast ould"
type textarea "would like the GA map tpo"
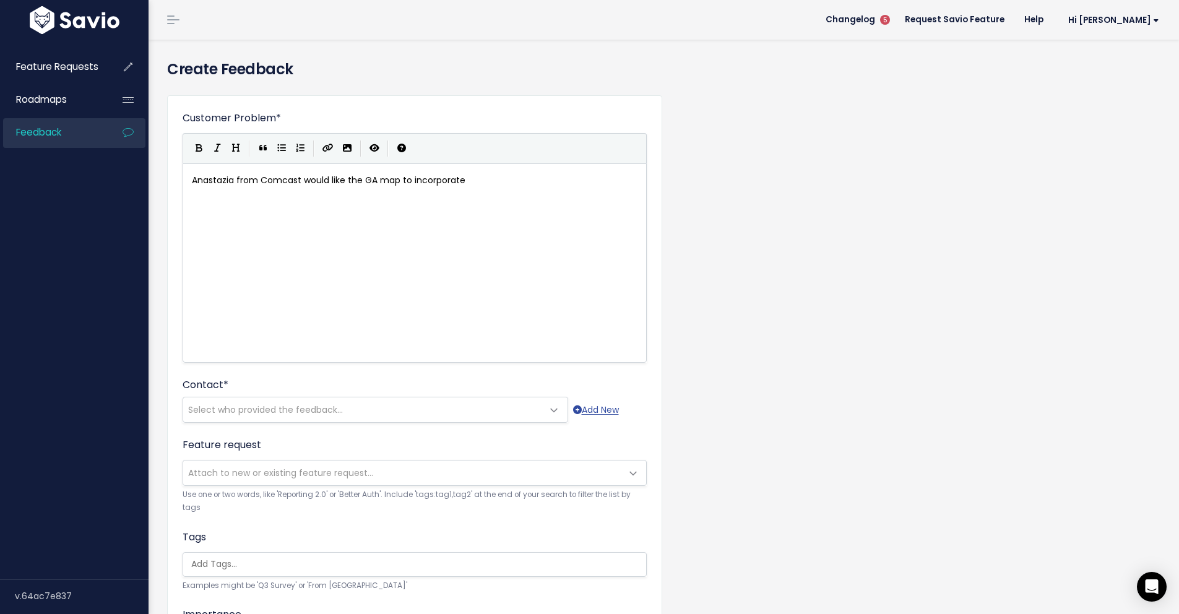
type textarea "o incorporate"
drag, startPoint x: 494, startPoint y: 183, endPoint x: 402, endPoint y: 181, distance: 92.8
type textarea "o filter for content"
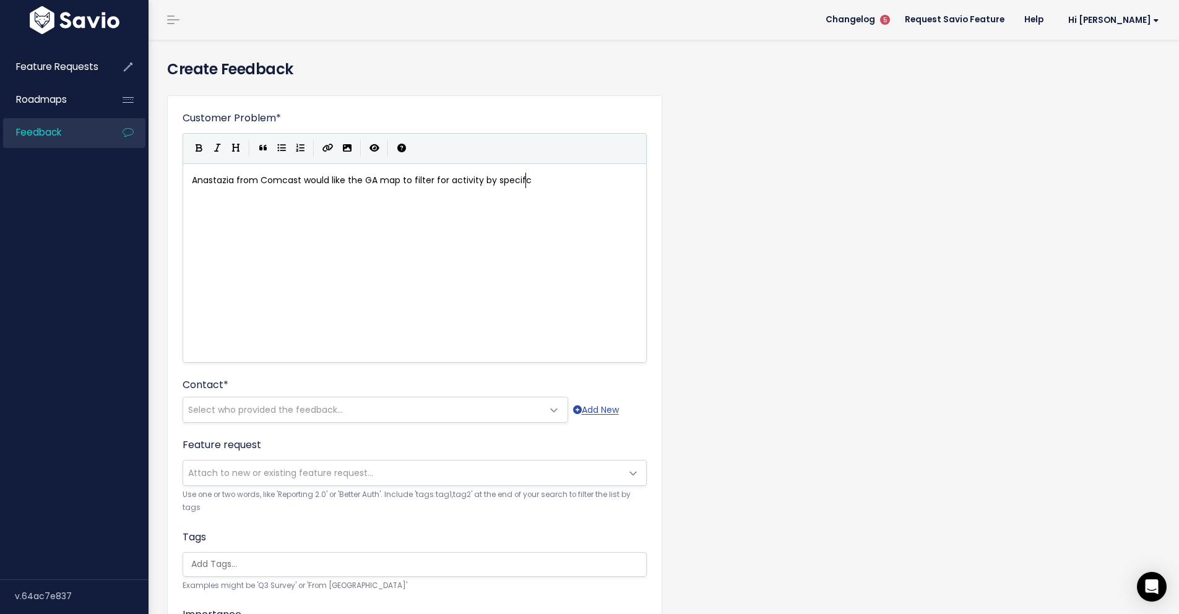
type textarea "activity by specifc"
type textarea "ic grups"
type textarea "oups )"
type textarea "(eg. activist groups). She wpu"
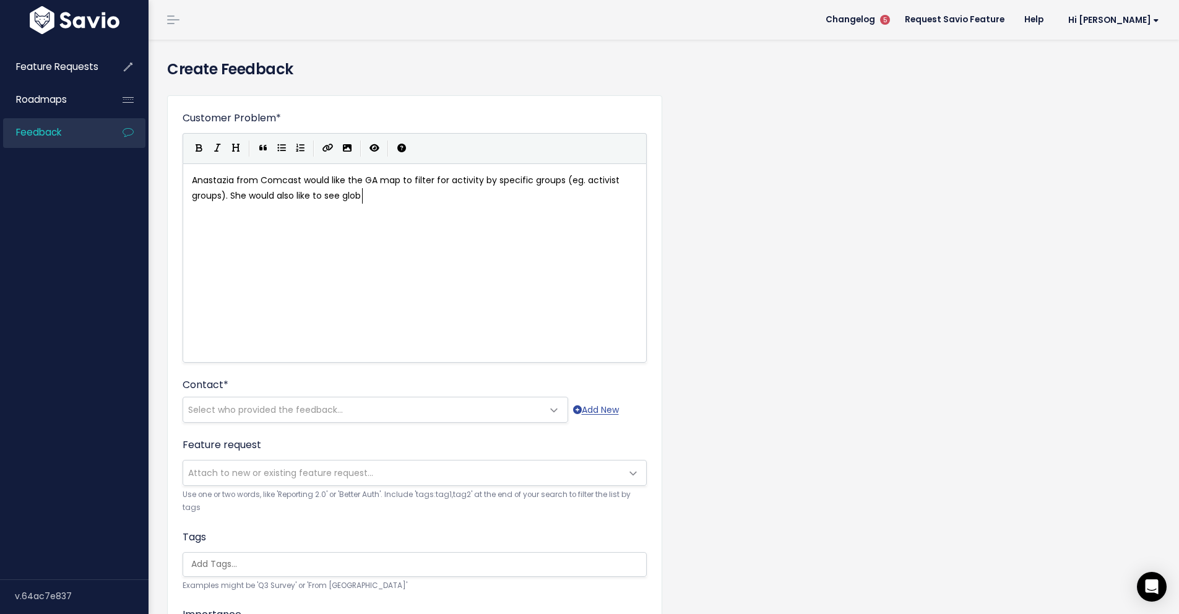
type textarea "ould also like to see global"
type textarea "queries inetrag"
type textarea "tegrated ont"
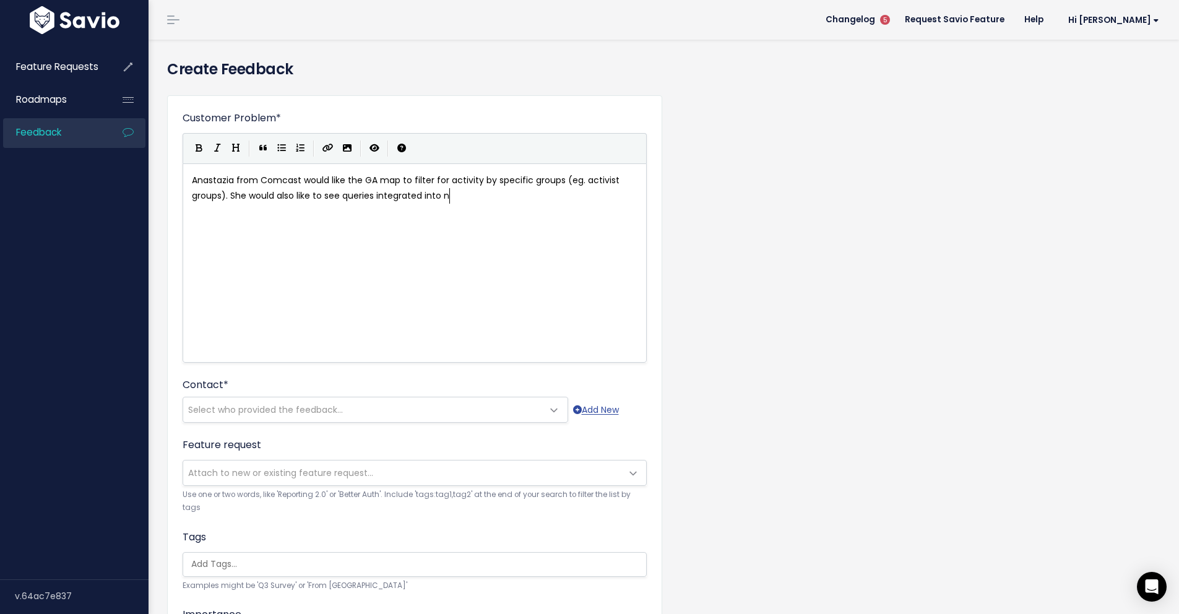
type textarea "into nG"
type textarea "GA by payering"
type textarea "layering keywords into what it"
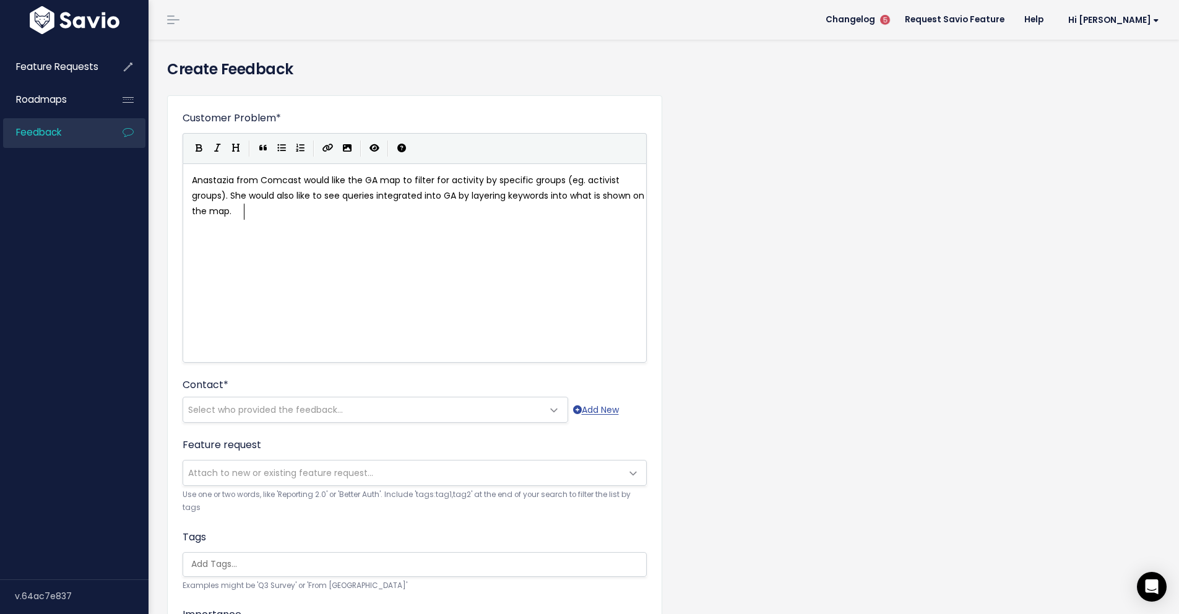
scroll to position [4, 89]
type textarea "s shown on the map."
click at [287, 407] on span "Select who provided the feedback..." at bounding box center [265, 409] width 155 height 12
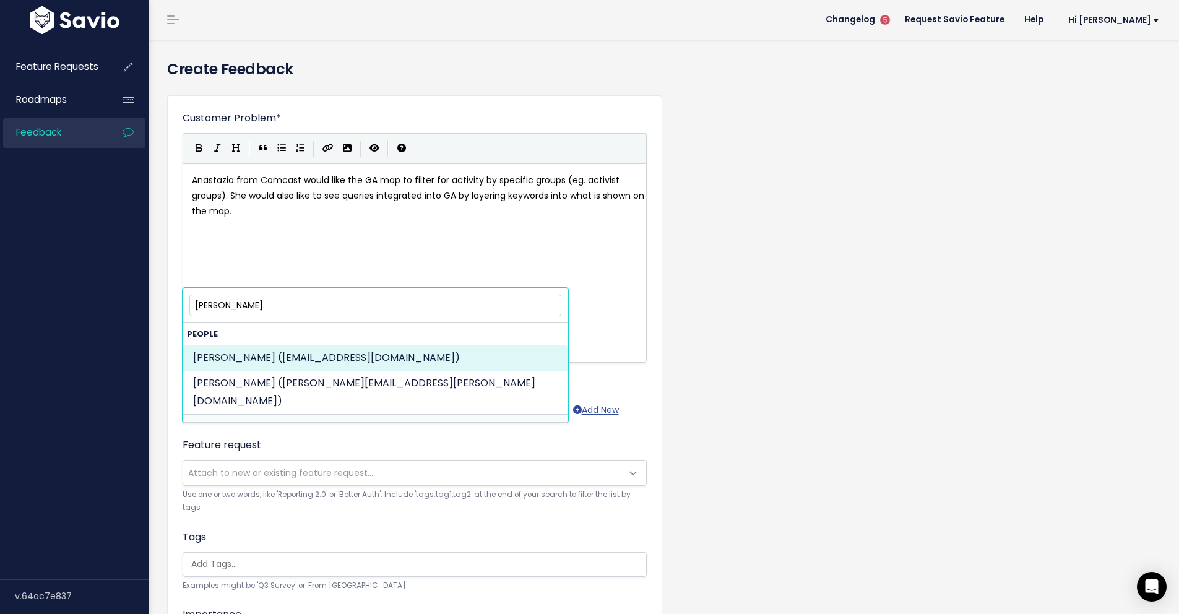
type input "anasta"
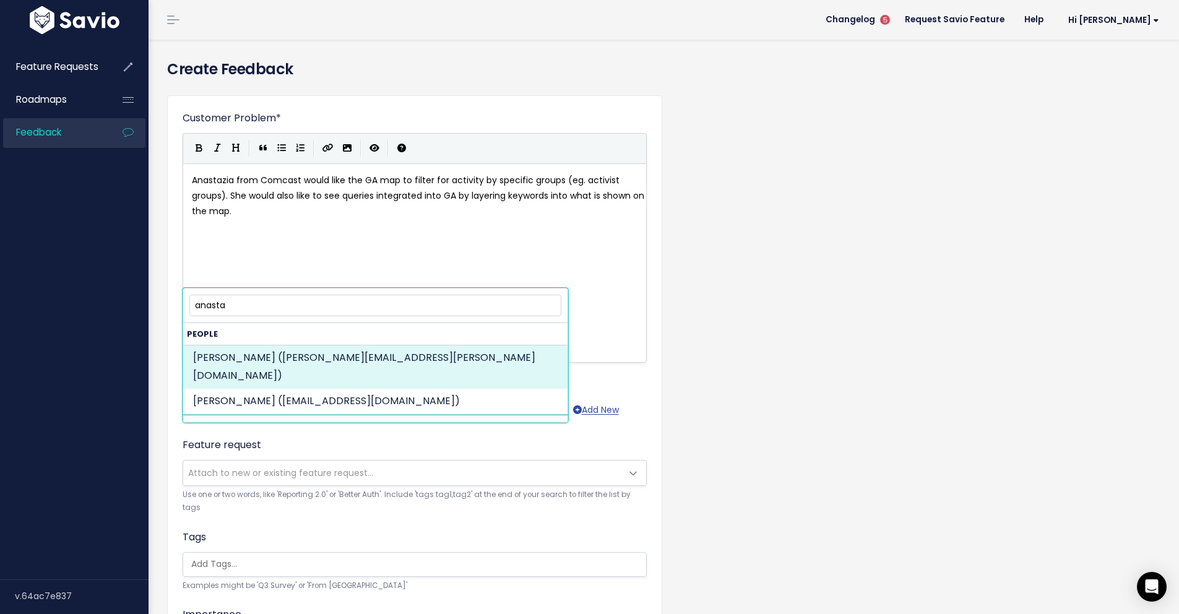
drag, startPoint x: 253, startPoint y: 310, endPoint x: 166, endPoint y: 300, distance: 87.9
click at [166, 300] on body "Feature Requests Roadmaps Feedback ×" at bounding box center [589, 425] width 1179 height 851
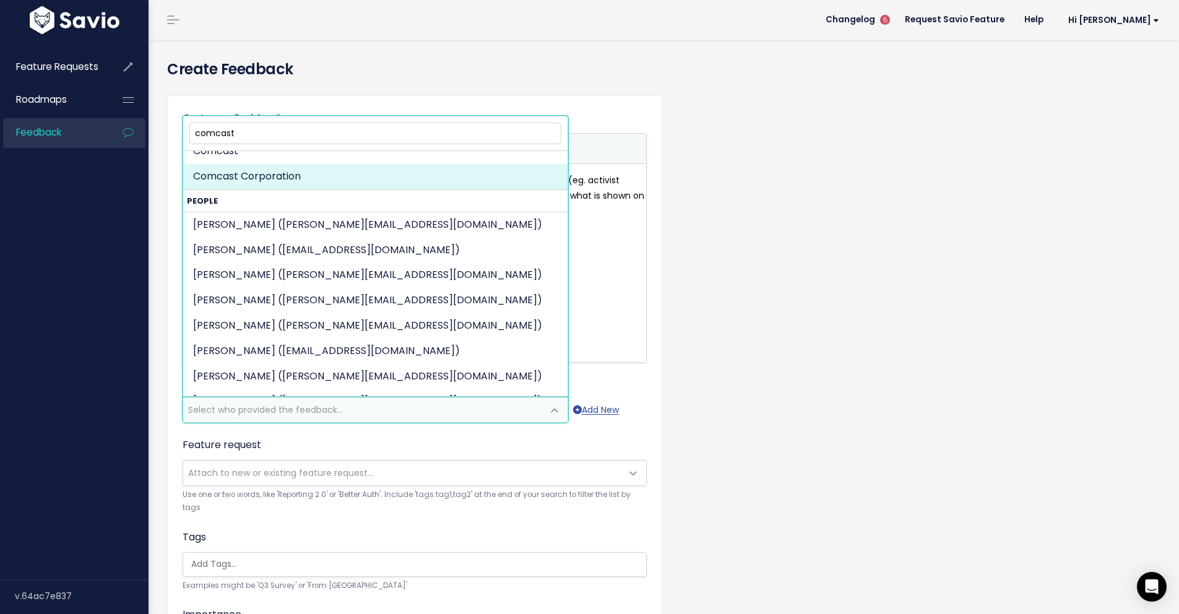
scroll to position [0, 0]
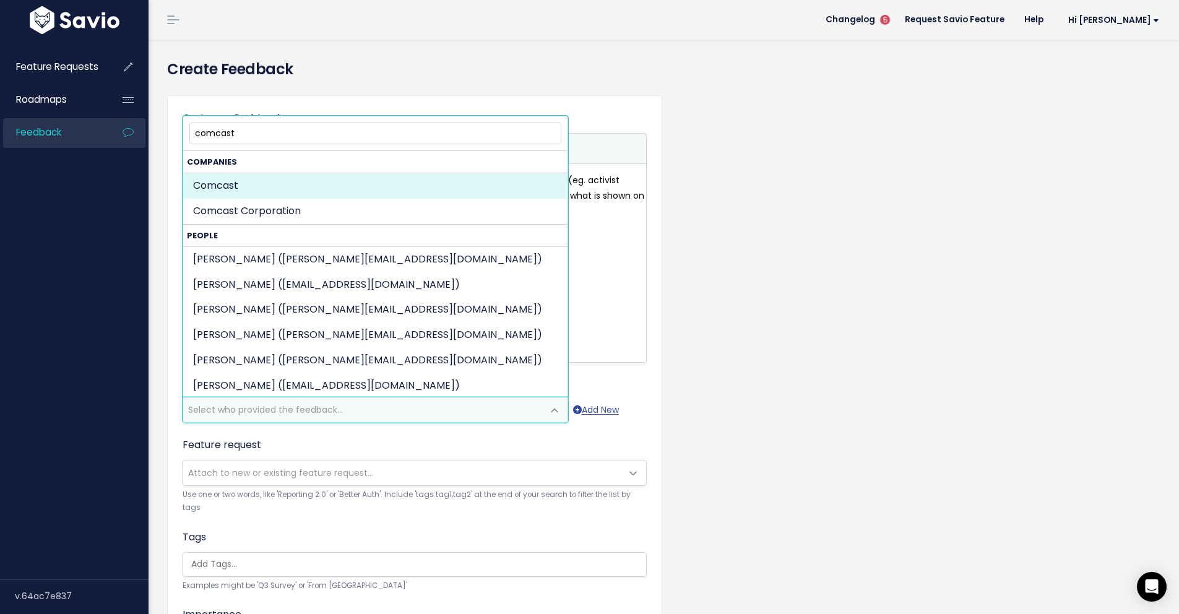
type input "comcast"
select select "COMPANY-15060996"
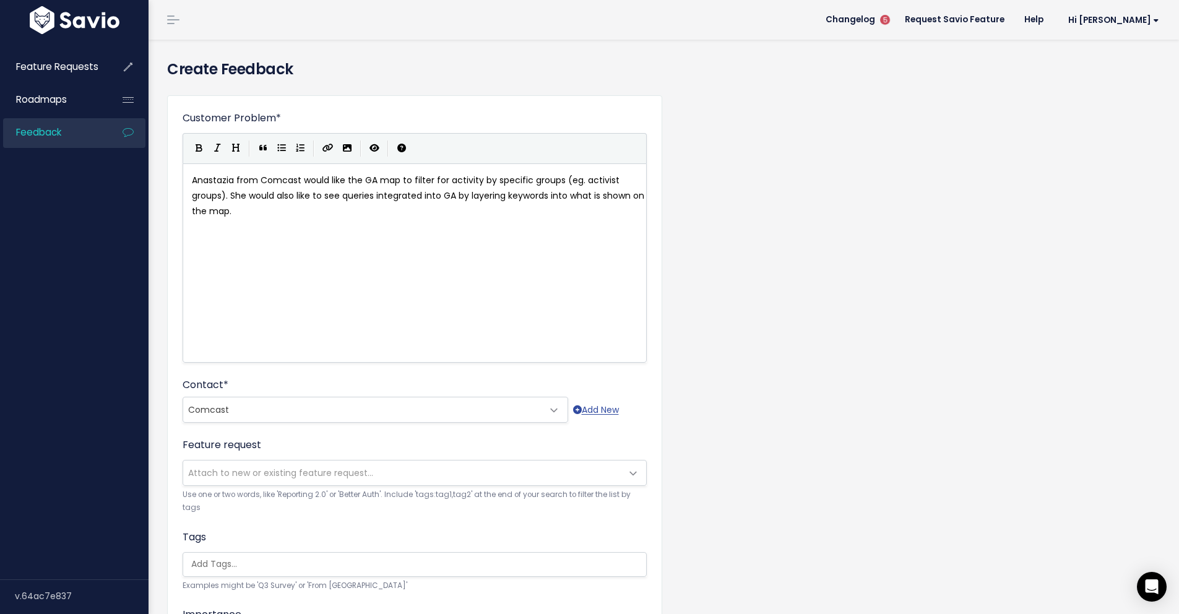
click at [847, 207] on div "Customer Problem * Anastazia from Comcast would like the GA map to filter for a…" at bounding box center [664, 458] width 1012 height 746
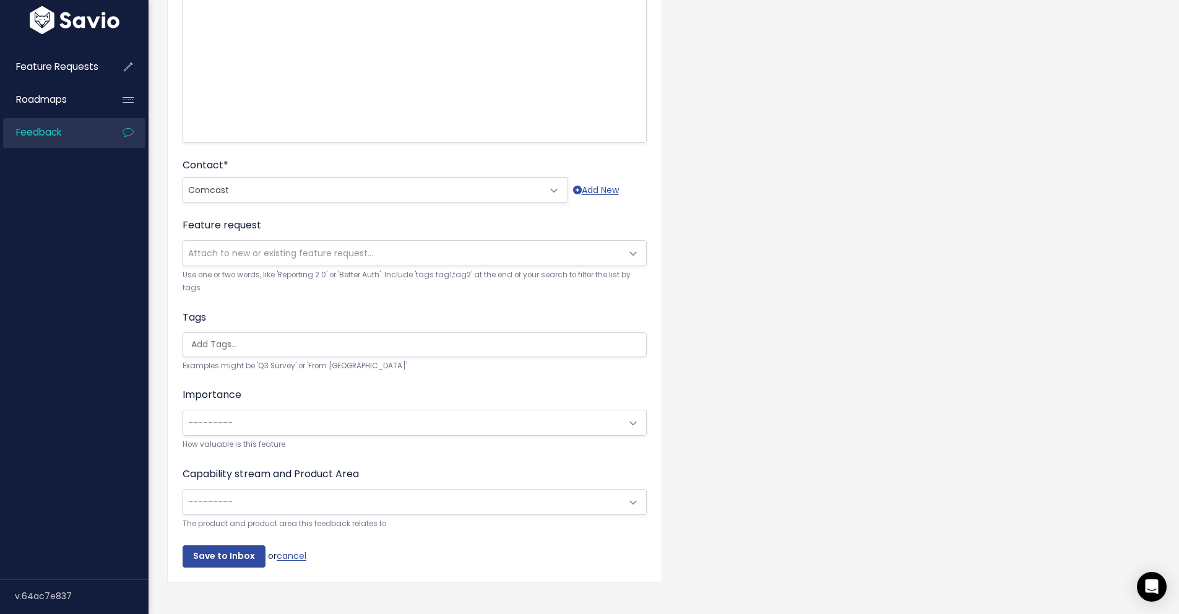
scroll to position [246, 0]
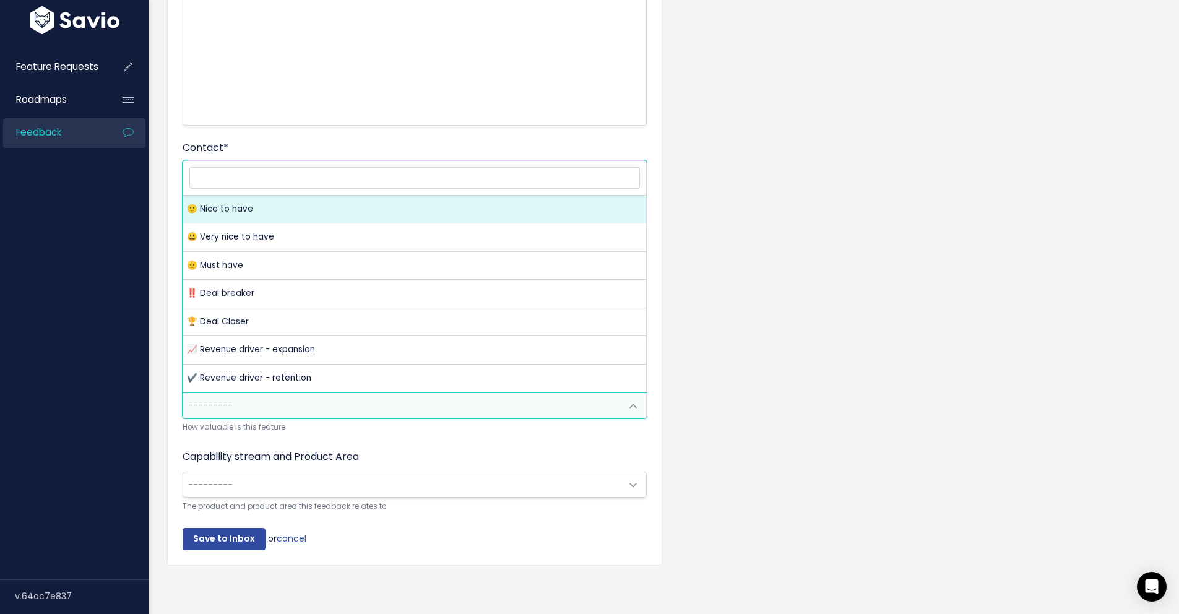
click at [642, 394] on span at bounding box center [633, 406] width 25 height 25
select select "NICE_TO_HAVE"
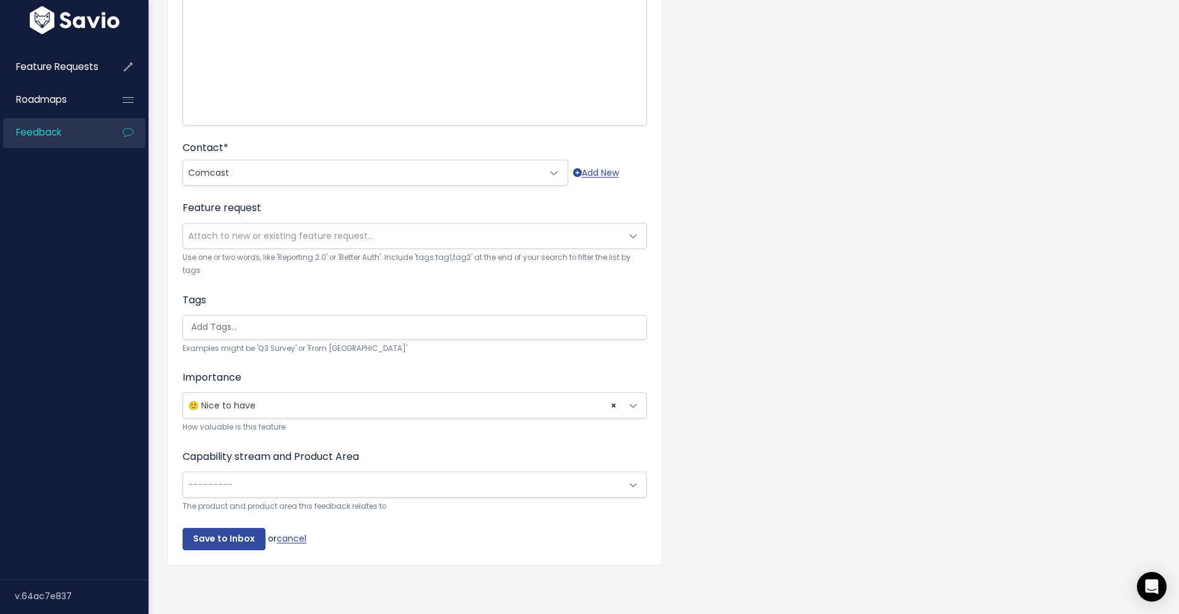
click at [633, 477] on span at bounding box center [633, 485] width 25 height 25
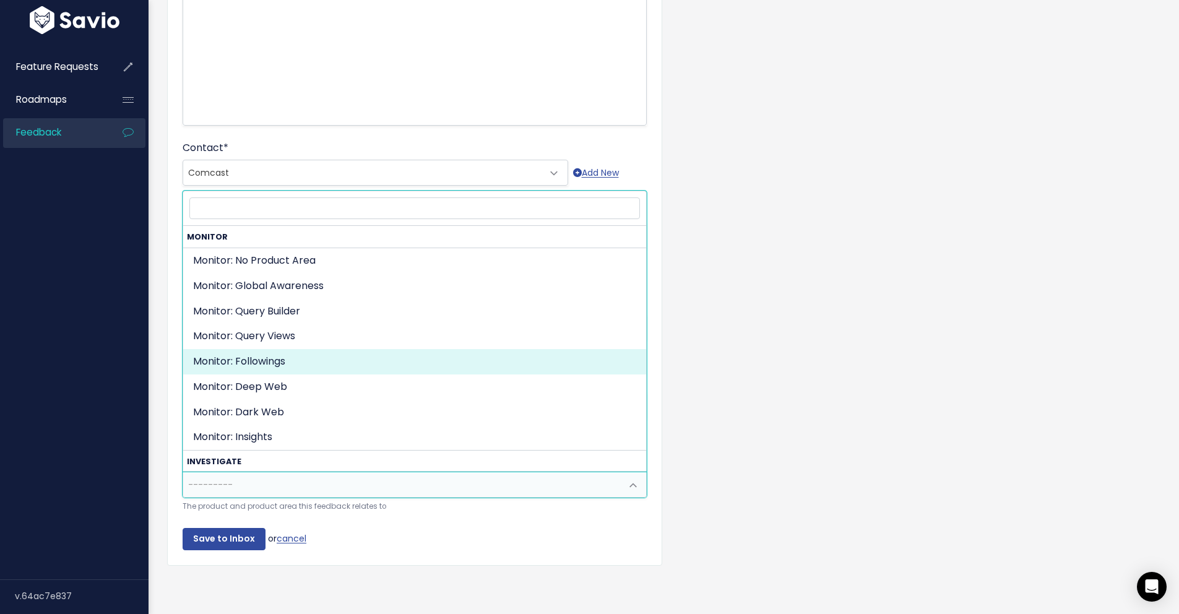
scroll to position [17, 0]
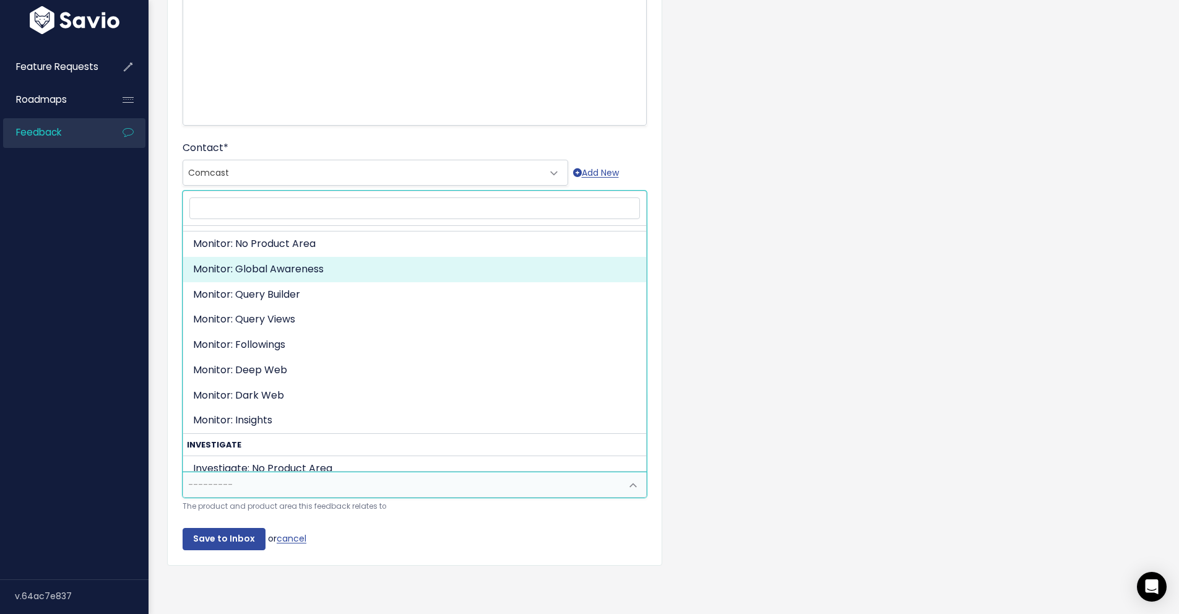
select select "ORGANIZE_COLLABORATE_REPORT:GLOBAL_AWARENESS"
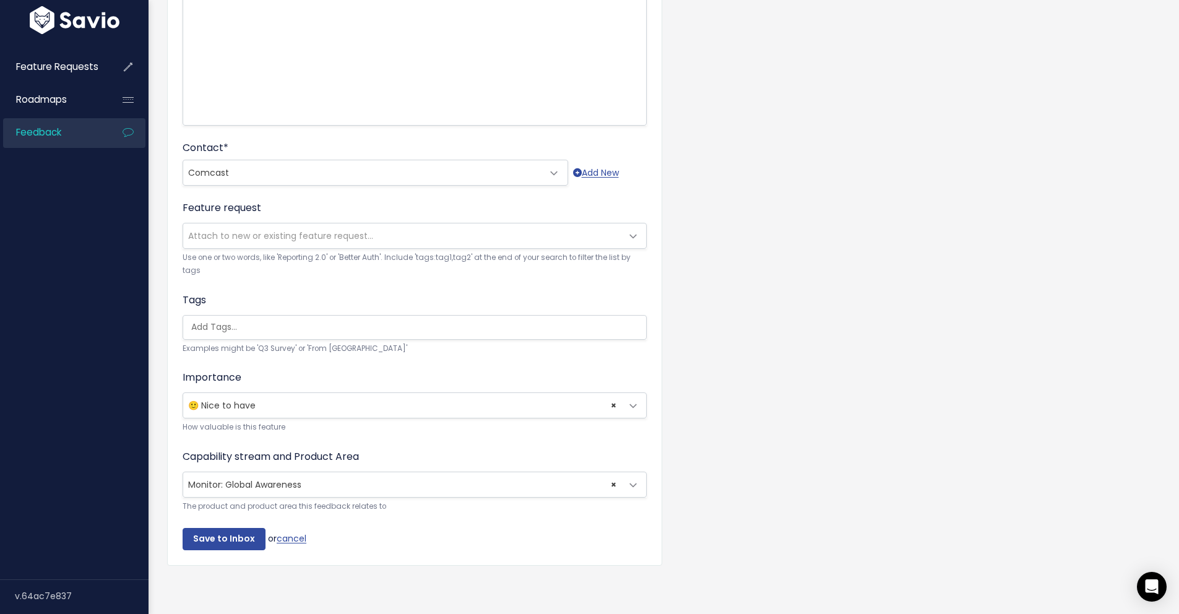
drag, startPoint x: 856, startPoint y: 175, endPoint x: 258, endPoint y: 425, distance: 648.0
click at [855, 175] on div "Customer Problem * Anastazia from Comcast would like the GA map to filter for a…" at bounding box center [664, 221] width 1012 height 746
click at [218, 528] on input "Save to Inbox" at bounding box center [224, 539] width 83 height 22
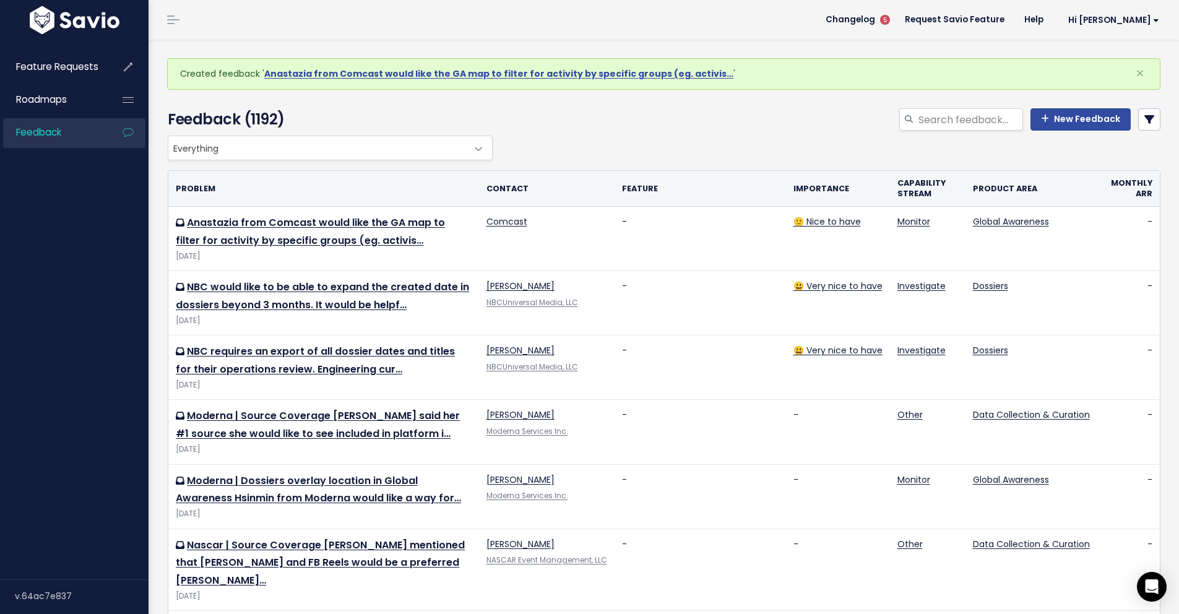
drag, startPoint x: 813, startPoint y: 124, endPoint x: 826, endPoint y: 123, distance: 13.1
click at [814, 124] on div "New Feedback" at bounding box center [833, 121] width 675 height 27
click at [1093, 114] on link "New Feedback" at bounding box center [1080, 119] width 100 height 22
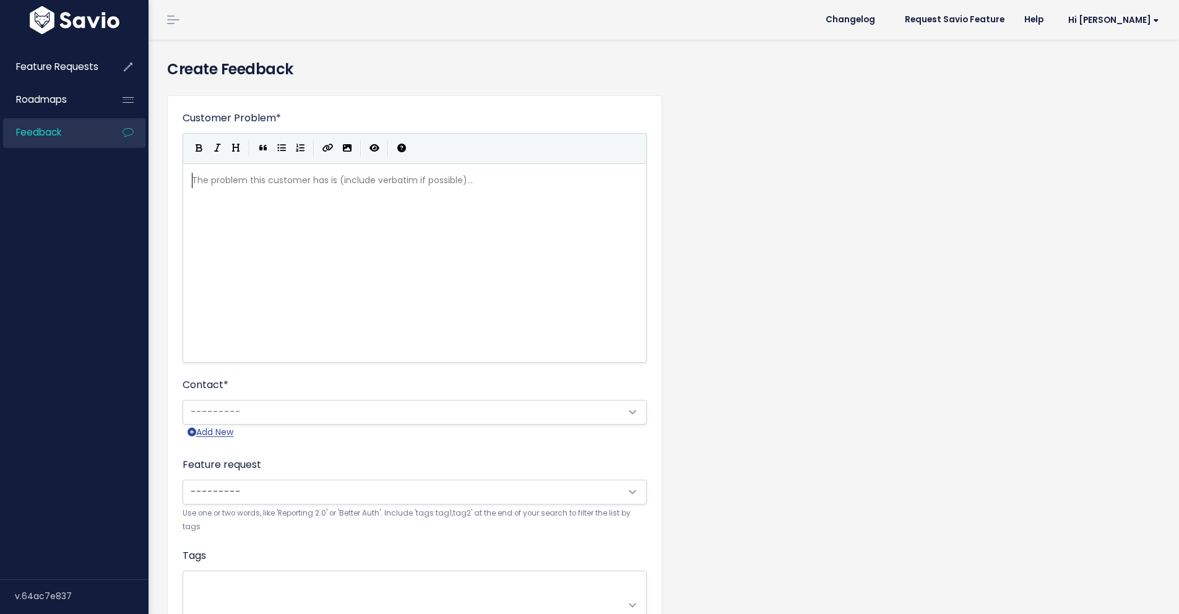
scroll to position [1, 0]
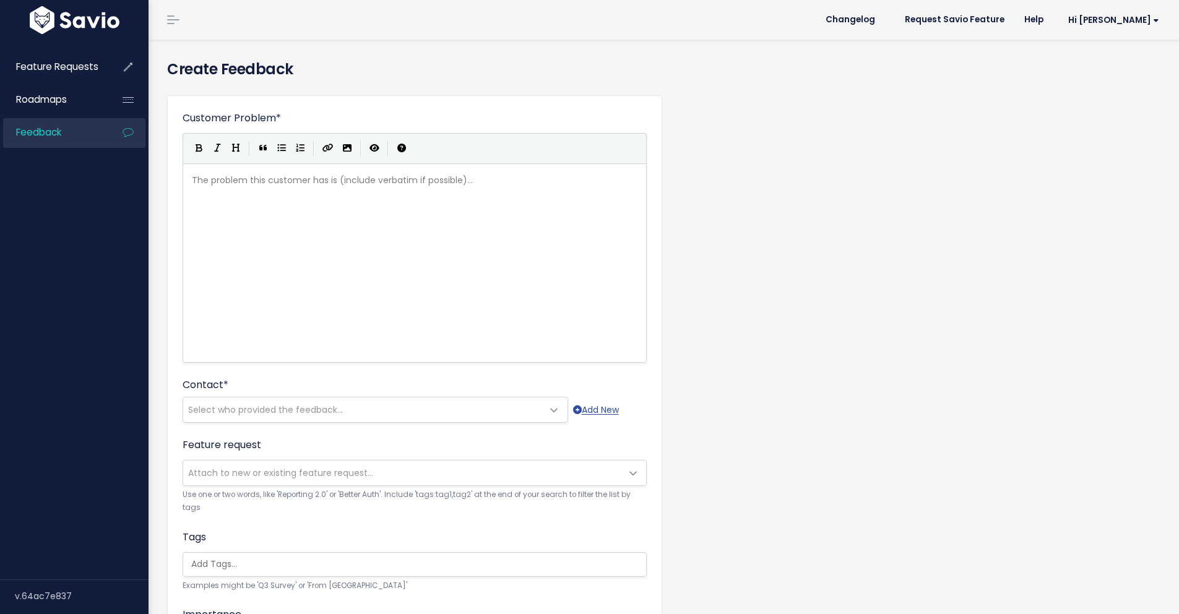
click at [382, 207] on div "The problem this customer has is (include verbatim if possible)... xxxxxxxxxx ​" at bounding box center [429, 278] width 481 height 217
type textarea "Moh"
type textarea "ihnea from Uber Glova"
type textarea "bal Inb"
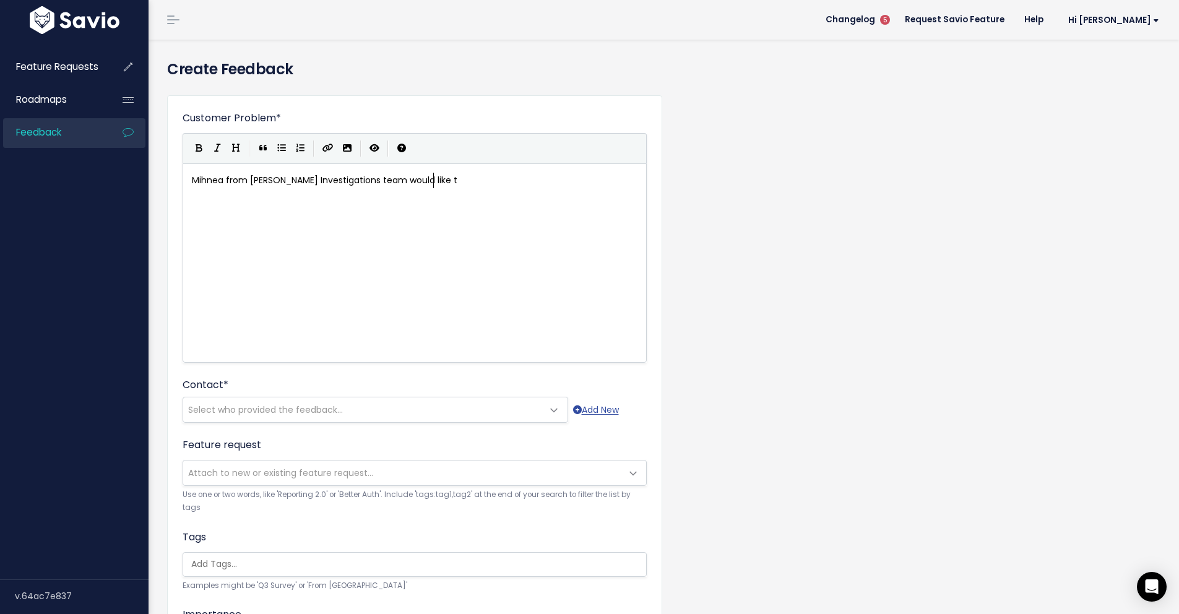
type textarea "vestigations team would like t"
type textarea "o be able to see connections between"
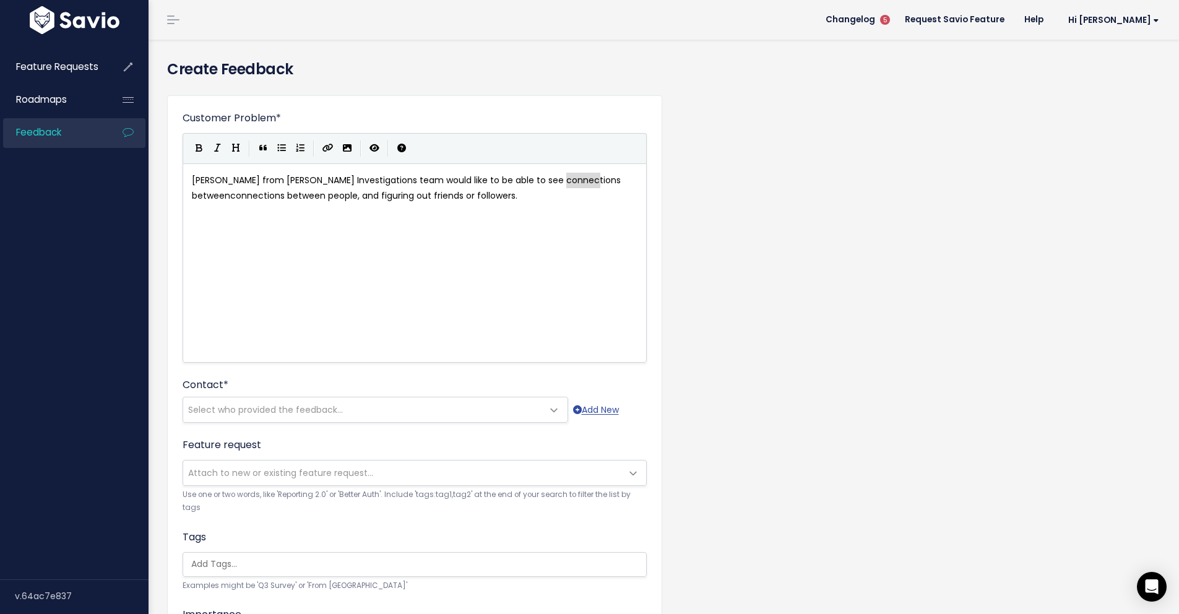
type textarea "between"
drag, startPoint x: 606, startPoint y: 181, endPoint x: 563, endPoint y: 181, distance: 43.3
type textarea "connections between"
drag, startPoint x: 286, startPoint y: 194, endPoint x: 187, endPoint y: 194, distance: 99.0
type textarea "uring out friends or followers."
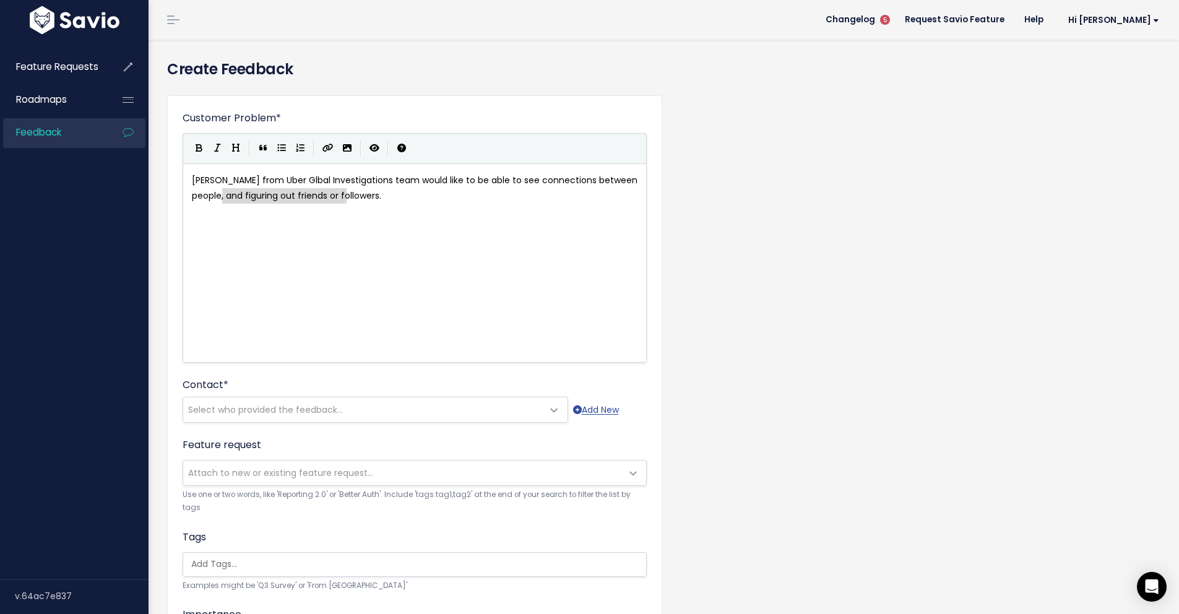
drag, startPoint x: 358, startPoint y: 200, endPoint x: 343, endPoint y: 200, distance: 14.9
type textarea "and lists of frein"
type textarea "iends and fiollo"
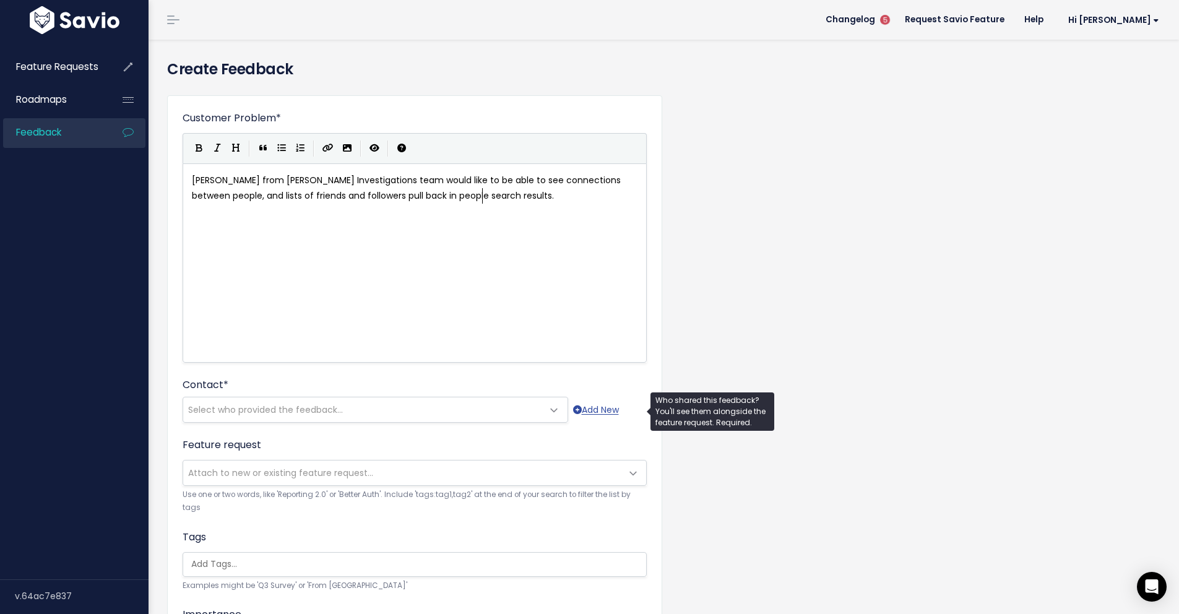
type textarea "ollowers pull back in people search results."
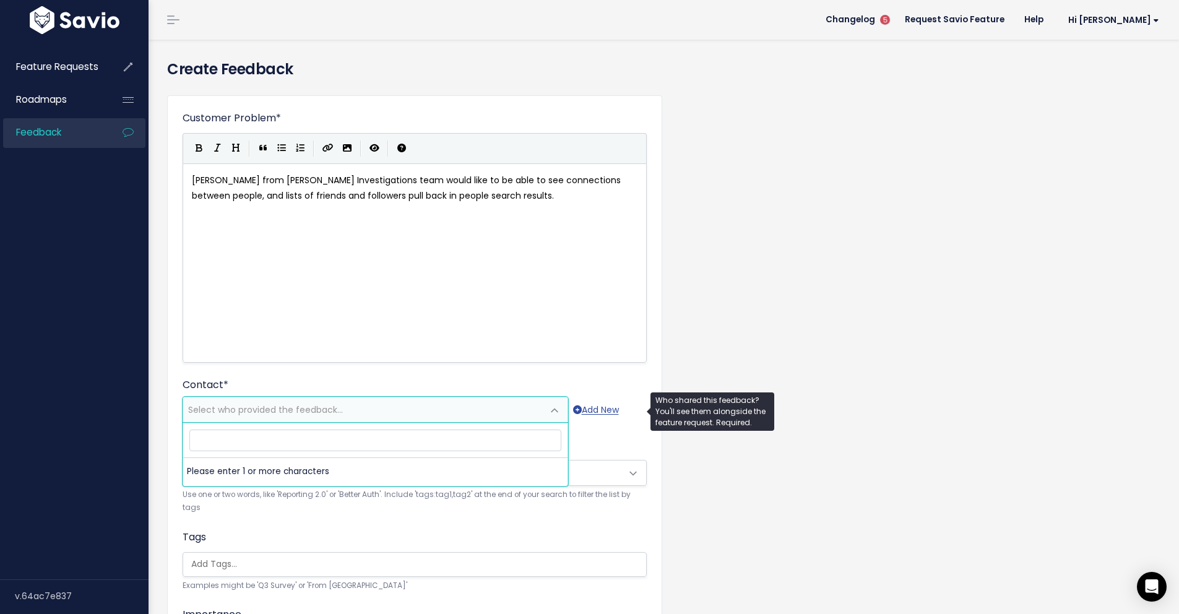
click at [487, 400] on span "Select who provided the feedback..." at bounding box center [363, 409] width 360 height 25
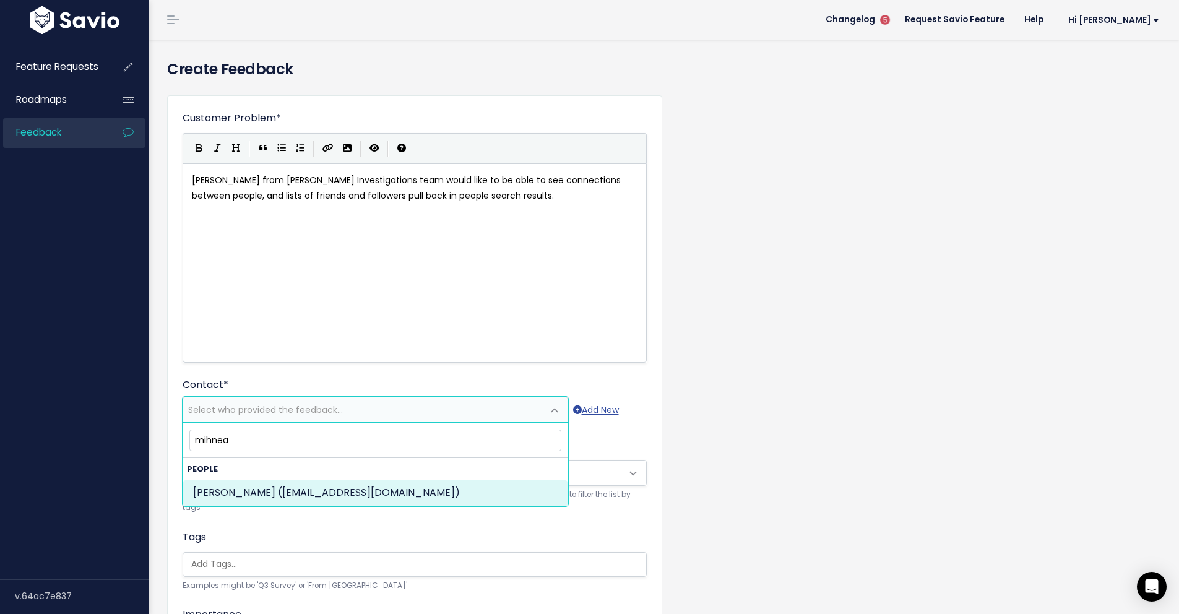
type input "mihnea"
drag, startPoint x: 374, startPoint y: 486, endPoint x: 527, endPoint y: 450, distance: 157.1
select select "89448627"
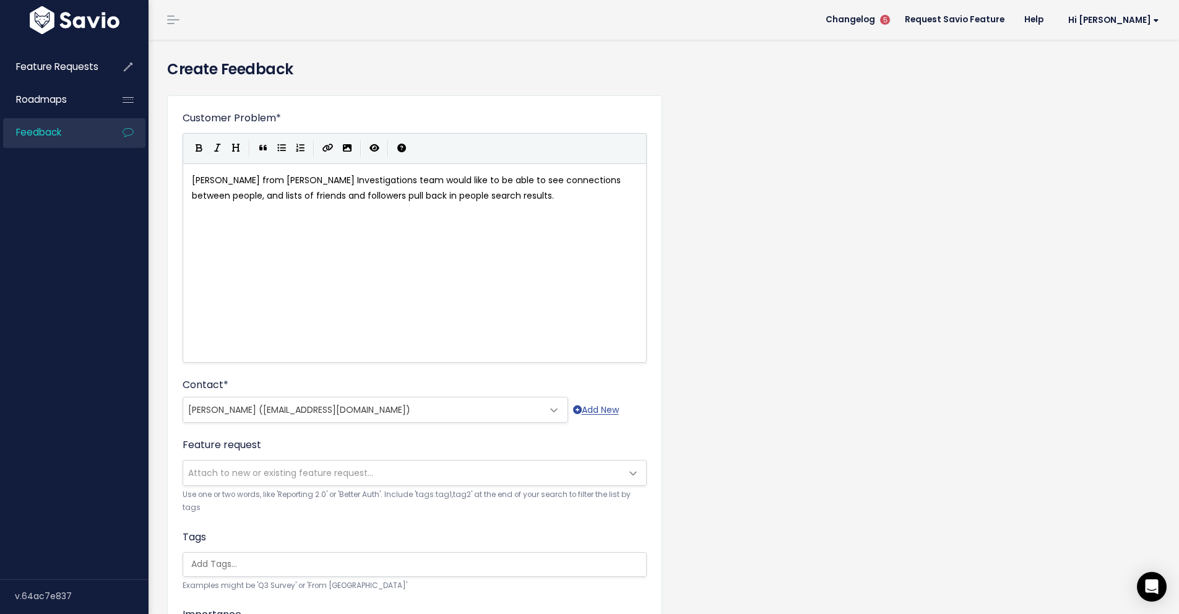
drag, startPoint x: 975, startPoint y: 364, endPoint x: 962, endPoint y: 358, distance: 14.1
click at [975, 364] on div "Customer Problem * Mihnea from Uber Glbal Investigations team would like to be …" at bounding box center [664, 458] width 1012 height 746
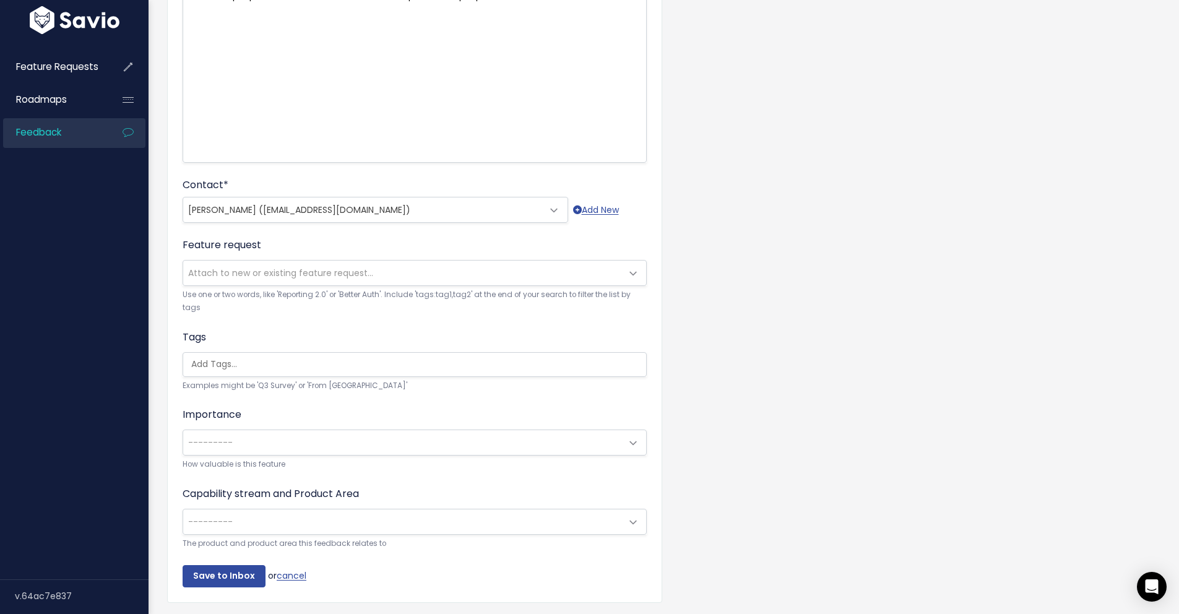
scroll to position [246, 0]
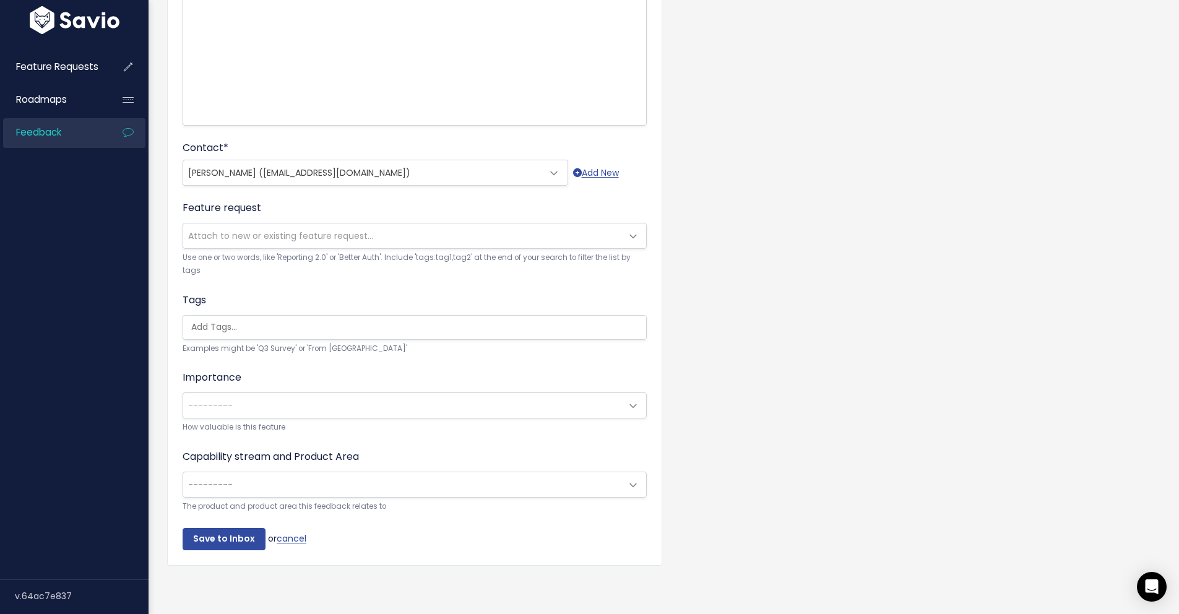
click at [632, 395] on span at bounding box center [633, 406] width 25 height 25
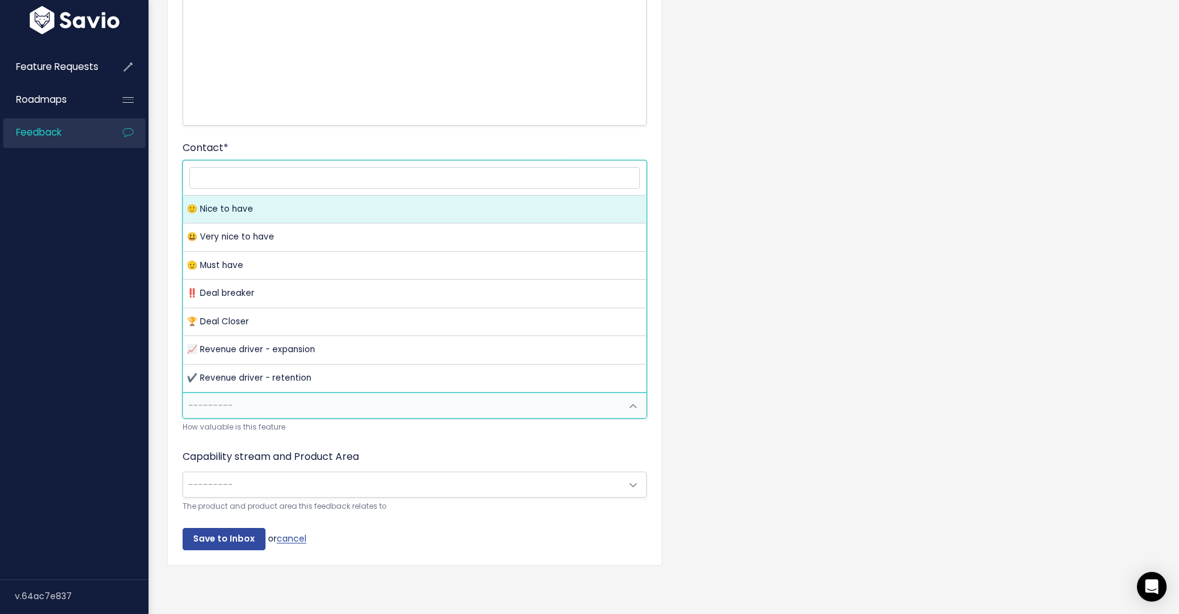
select select "NICE_TO_HAVE"
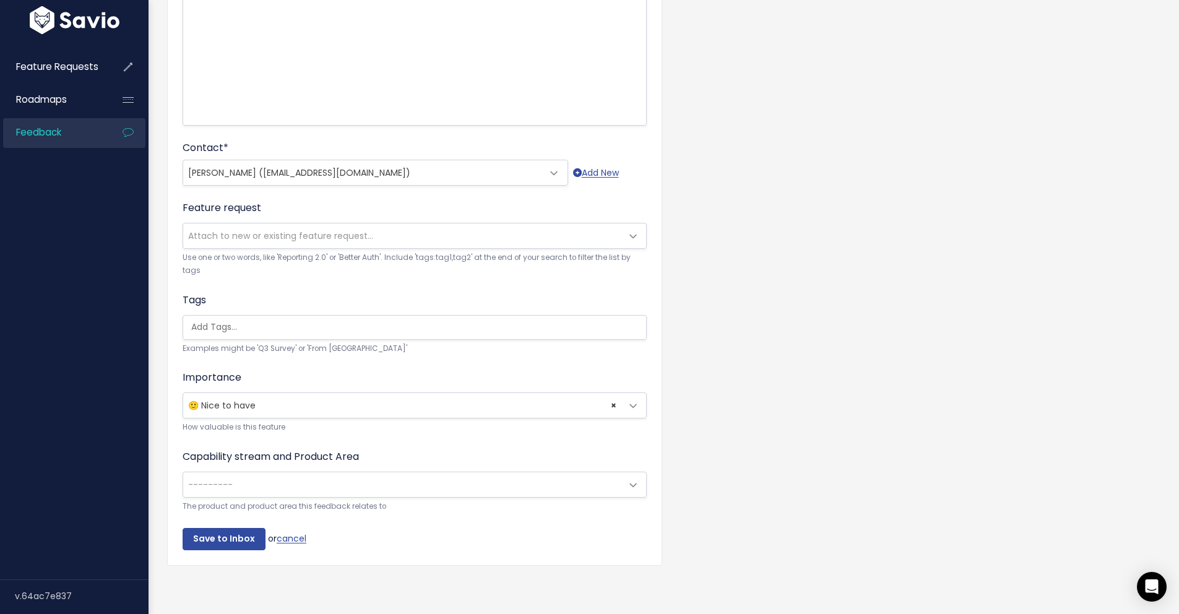
click at [764, 236] on div "Customer Problem * Mihnea from Uber Glbal Investigations team would like to be …" at bounding box center [664, 221] width 1012 height 746
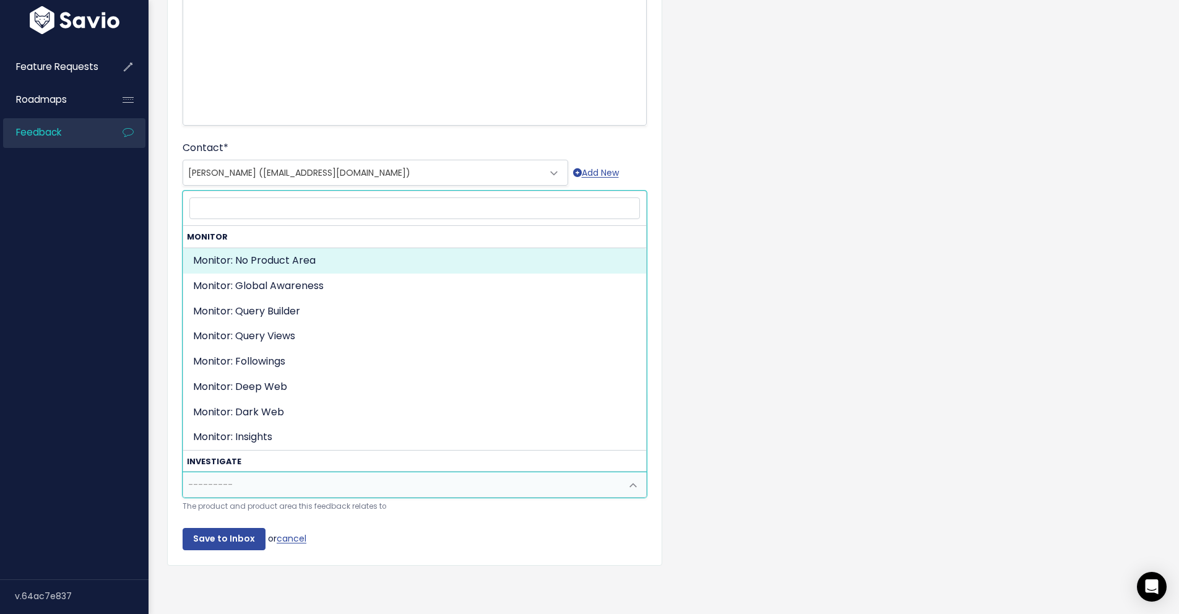
click at [622, 480] on span at bounding box center [633, 485] width 25 height 25
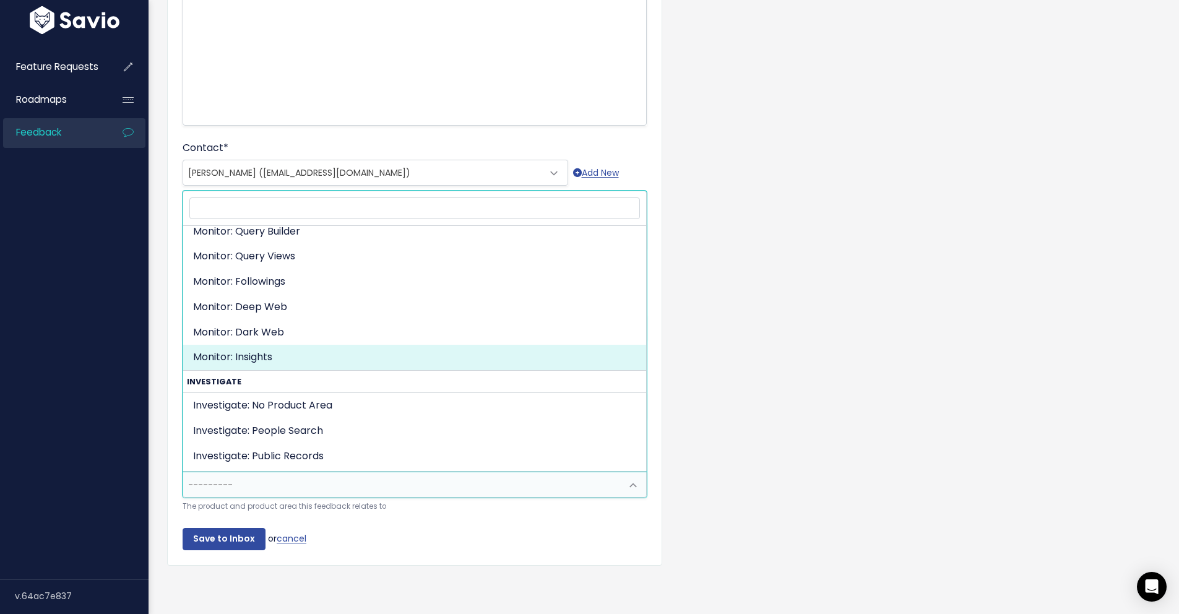
scroll to position [99, 0]
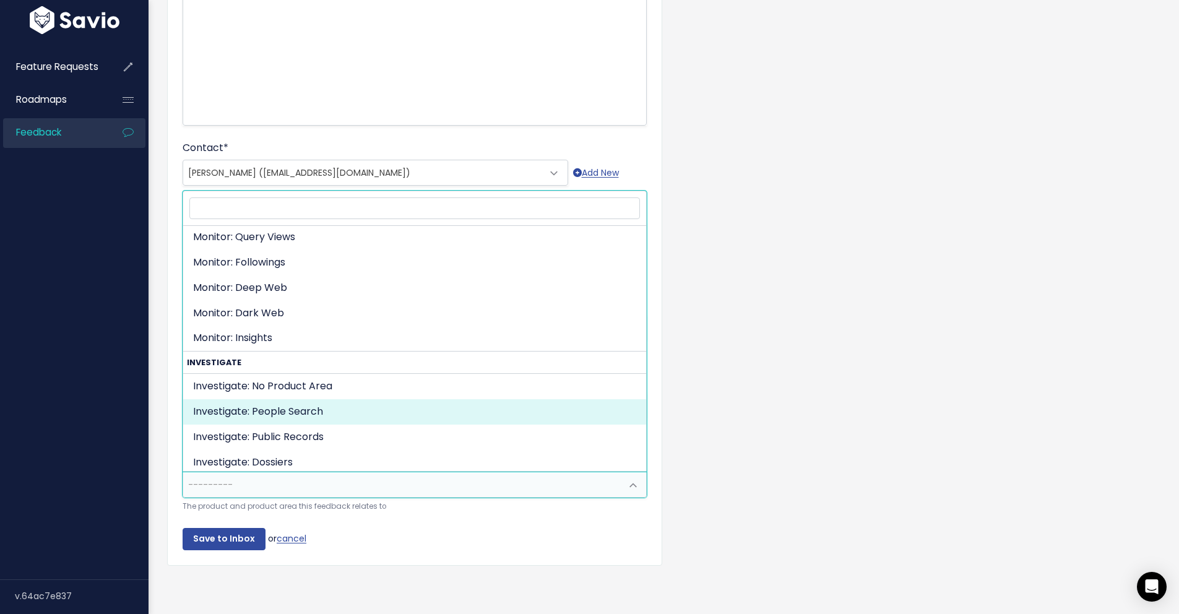
drag, startPoint x: 323, startPoint y: 407, endPoint x: 905, endPoint y: 353, distance: 584.9
select select "INVESTIGATE:PEOPLE_SEARCH_PUBLIC_RECORDS"
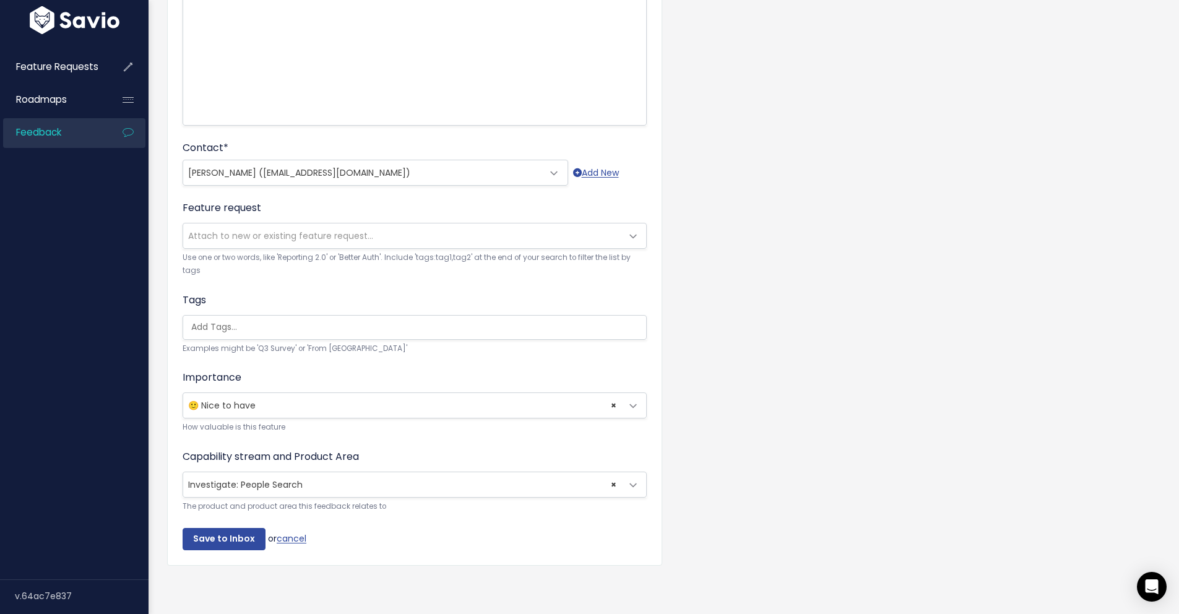
drag, startPoint x: 917, startPoint y: 334, endPoint x: 839, endPoint y: 339, distance: 78.8
click at [916, 334] on div "Customer Problem * Mihnea from Uber Glbal Investigations team would like to be …" at bounding box center [664, 221] width 1012 height 746
click at [252, 528] on input "Save to Inbox" at bounding box center [224, 539] width 83 height 22
